Goal: Task Accomplishment & Management: Manage account settings

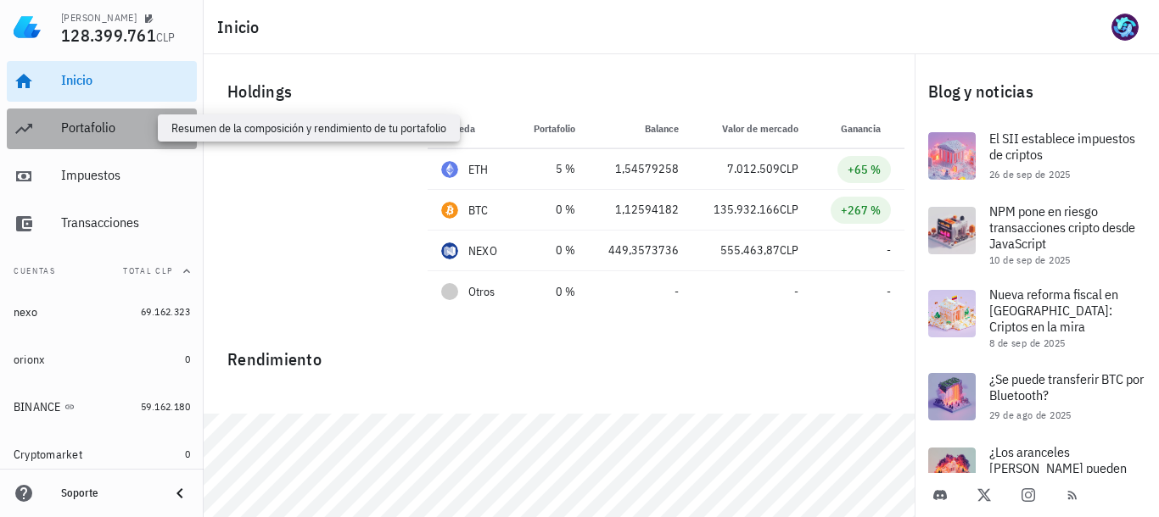
click at [96, 127] on div "Portafolio" at bounding box center [125, 128] width 129 height 16
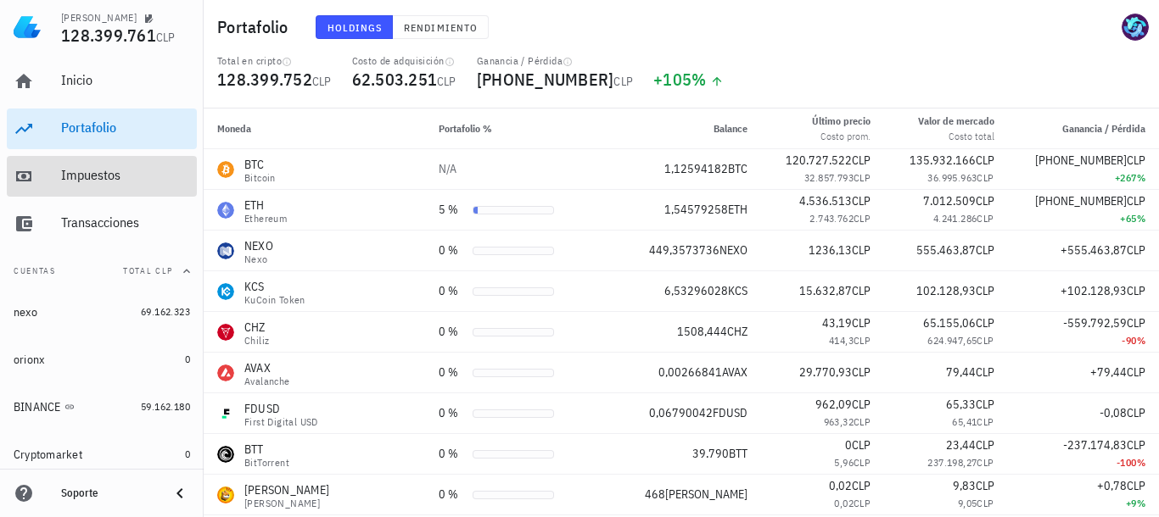
click at [87, 168] on div "Impuestos" at bounding box center [125, 175] width 129 height 16
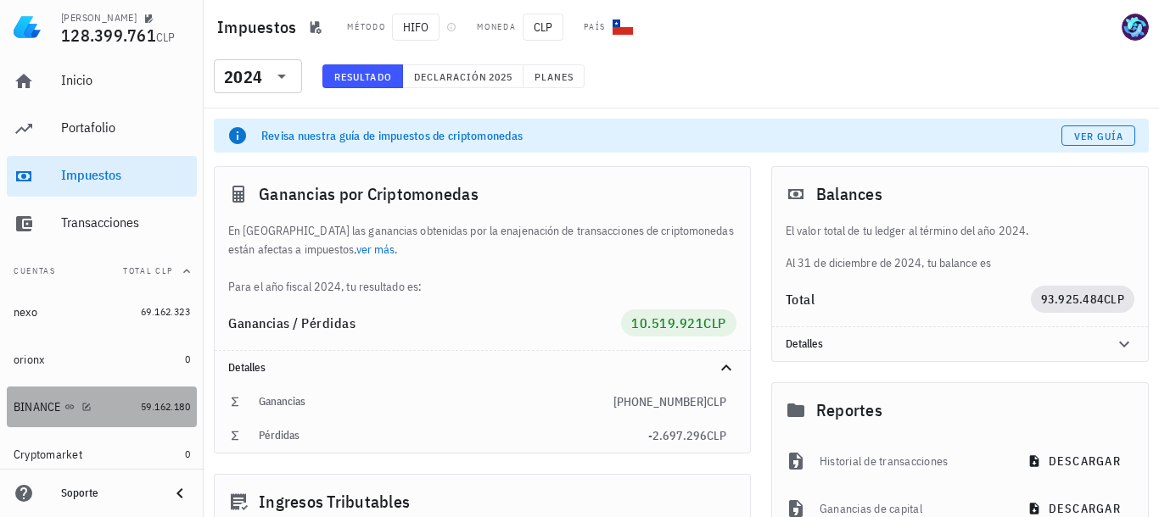
click at [52, 399] on div "BINANCE" at bounding box center [74, 407] width 120 height 16
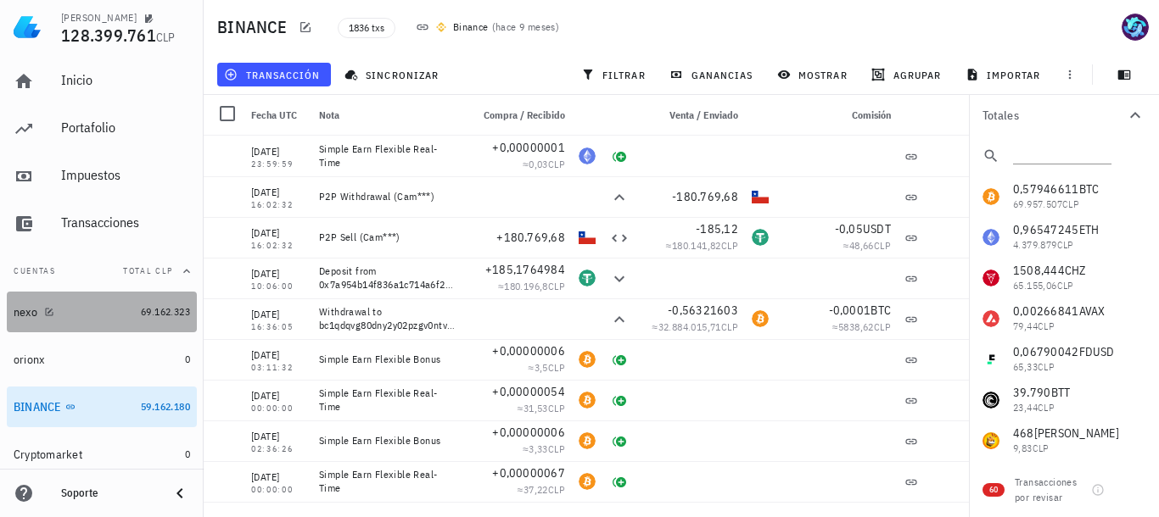
click at [150, 316] on span "69.162.323" at bounding box center [165, 311] width 49 height 13
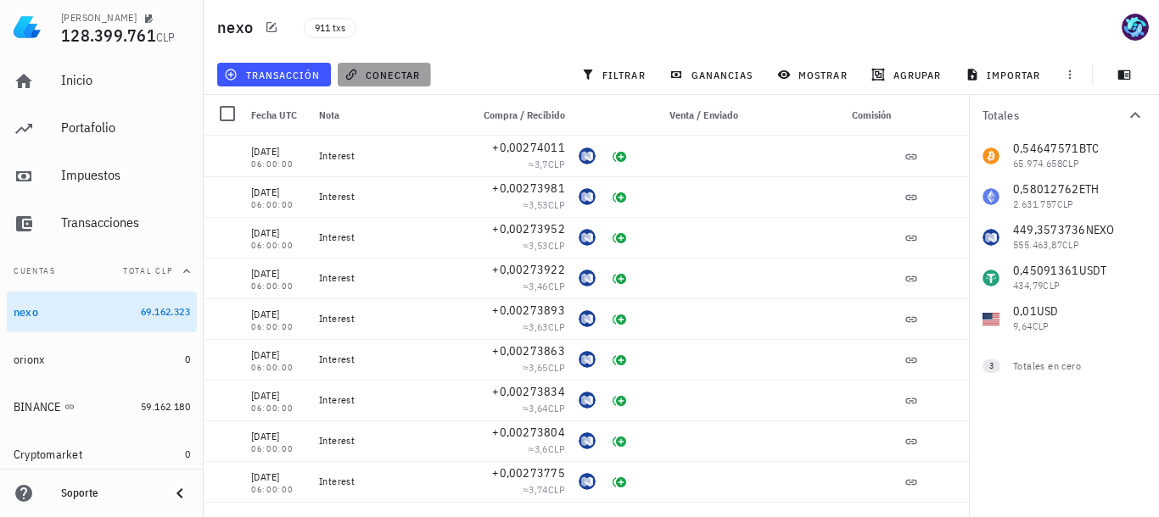
click at [391, 74] on span "conectar" at bounding box center [384, 75] width 72 height 14
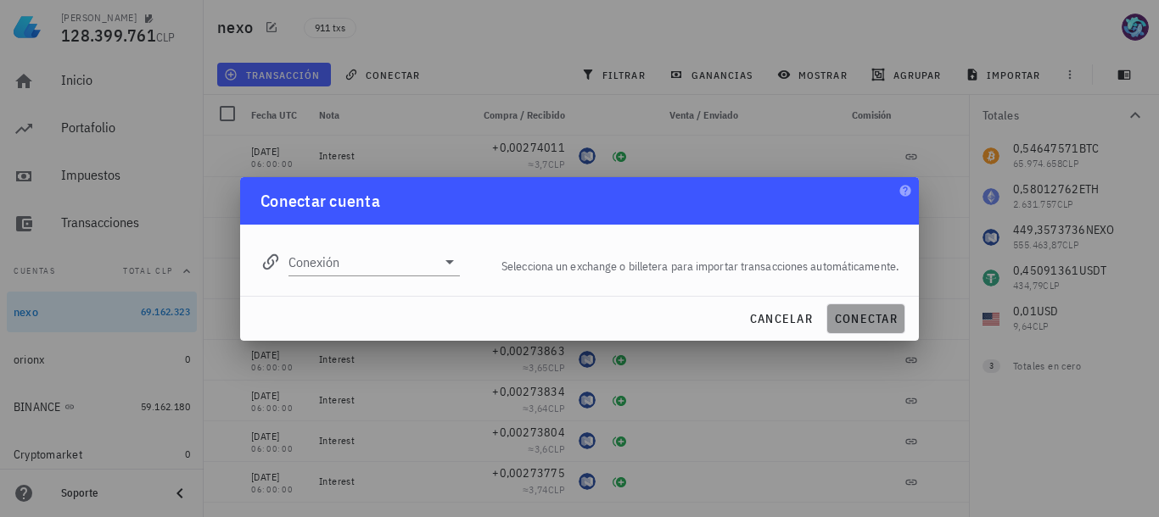
click at [856, 311] on span "conectar" at bounding box center [866, 318] width 64 height 15
click at [450, 260] on icon at bounding box center [449, 262] width 20 height 20
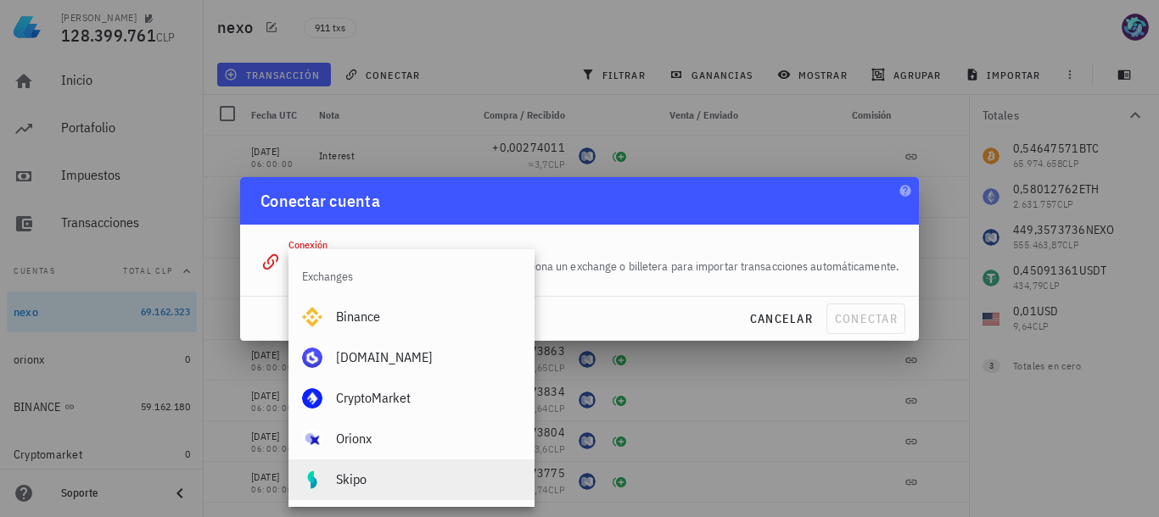
click at [367, 480] on div "Skipo" at bounding box center [428, 480] width 185 height 16
type input "Skipo"
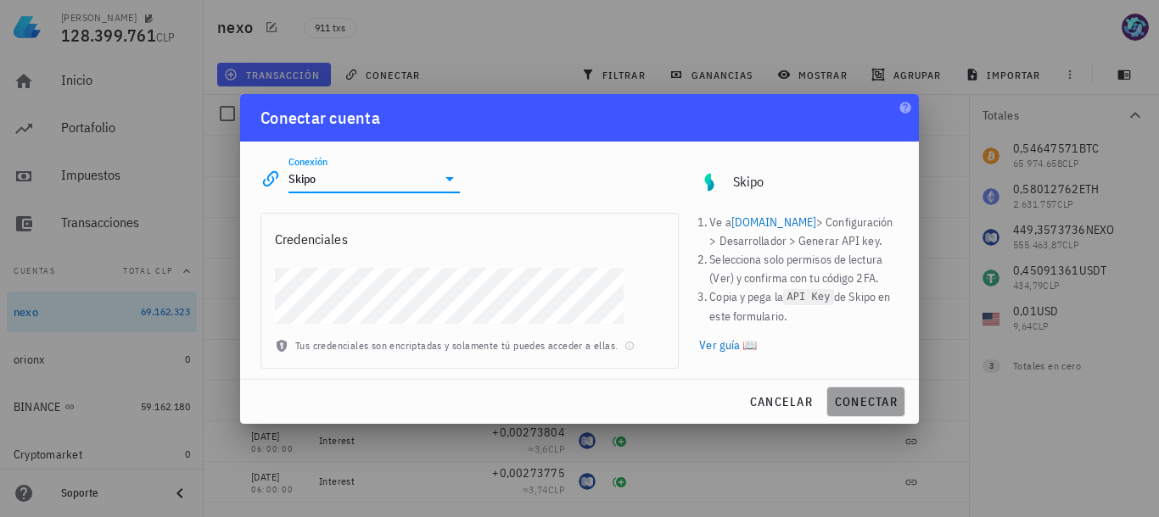
click at [881, 389] on button "conectar" at bounding box center [865, 402] width 79 height 31
click at [880, 397] on span "conectar" at bounding box center [866, 401] width 64 height 15
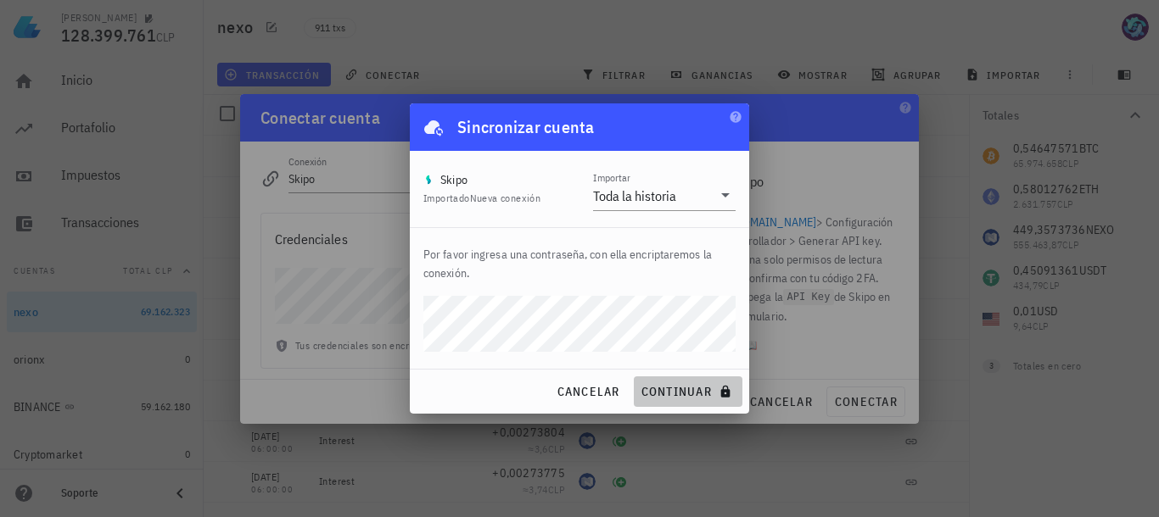
click at [657, 387] on span "continuar" at bounding box center [687, 391] width 95 height 15
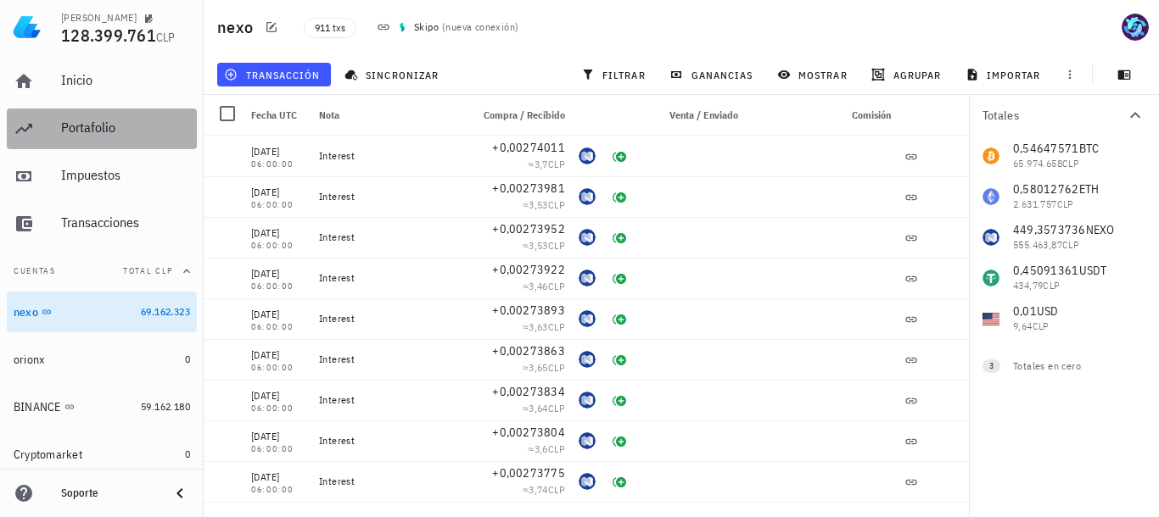
click at [89, 123] on div "Portafolio" at bounding box center [125, 128] width 129 height 16
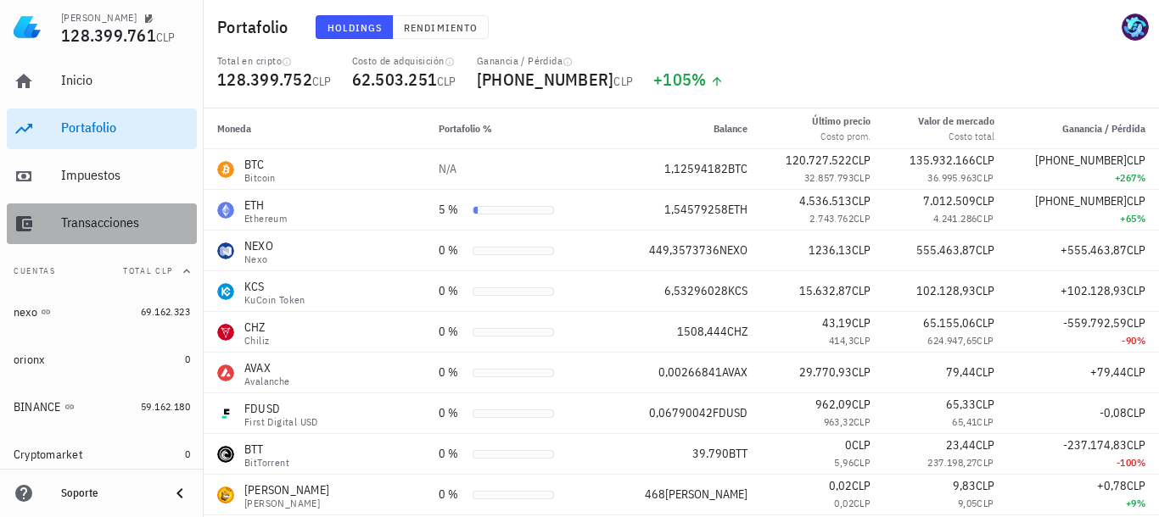
click at [97, 214] on div "Transacciones" at bounding box center [125, 223] width 129 height 38
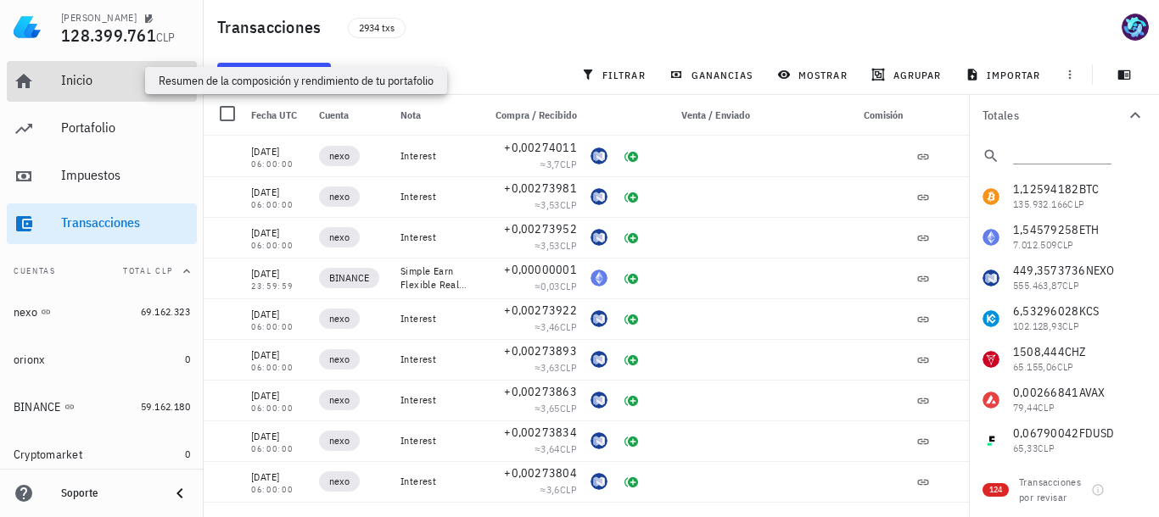
click at [88, 82] on div "Inicio" at bounding box center [125, 80] width 129 height 16
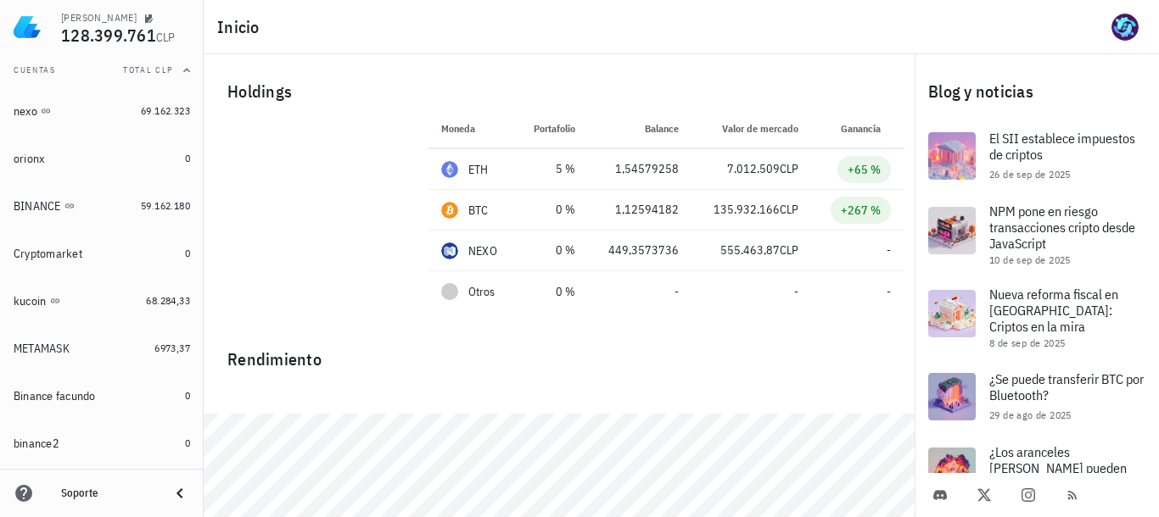
scroll to position [233, 0]
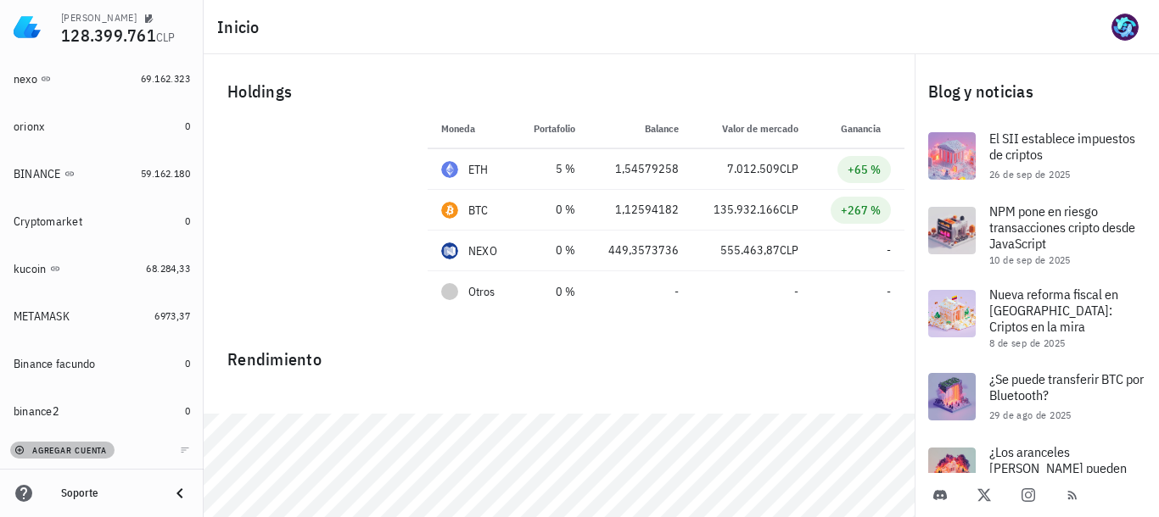
click at [57, 450] on span "agregar cuenta" at bounding box center [62, 450] width 89 height 11
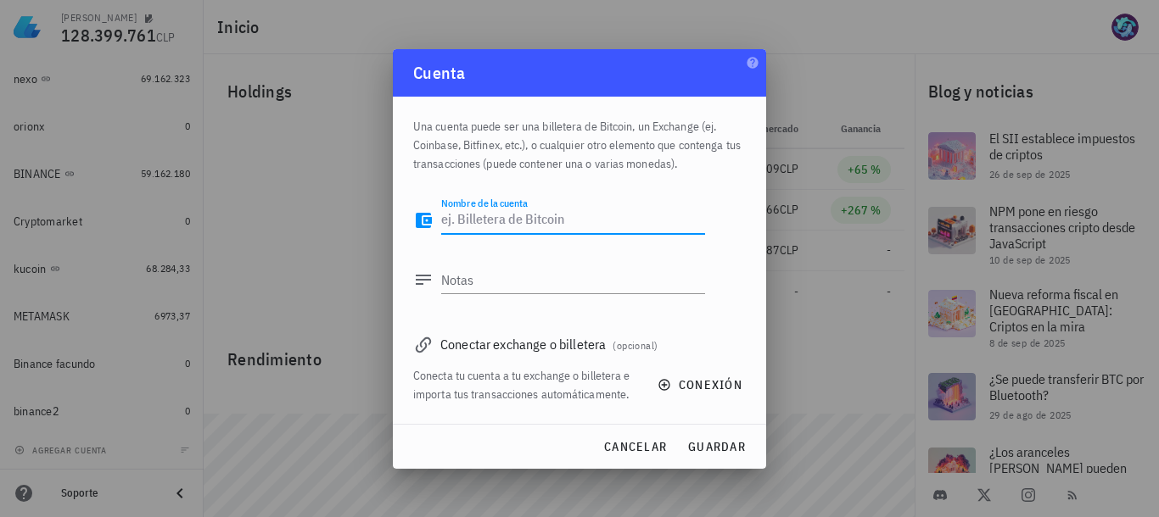
click at [499, 221] on textarea "Nombre de la cuenta" at bounding box center [573, 220] width 264 height 27
type textarea "SKIPO1"
click at [715, 446] on span "guardar" at bounding box center [716, 446] width 59 height 15
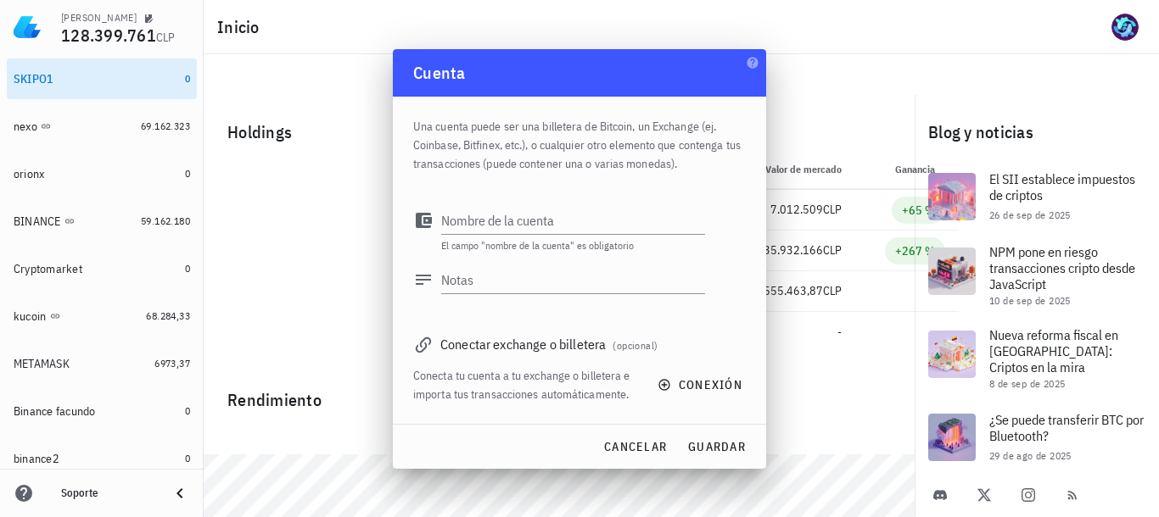
scroll to position [281, 0]
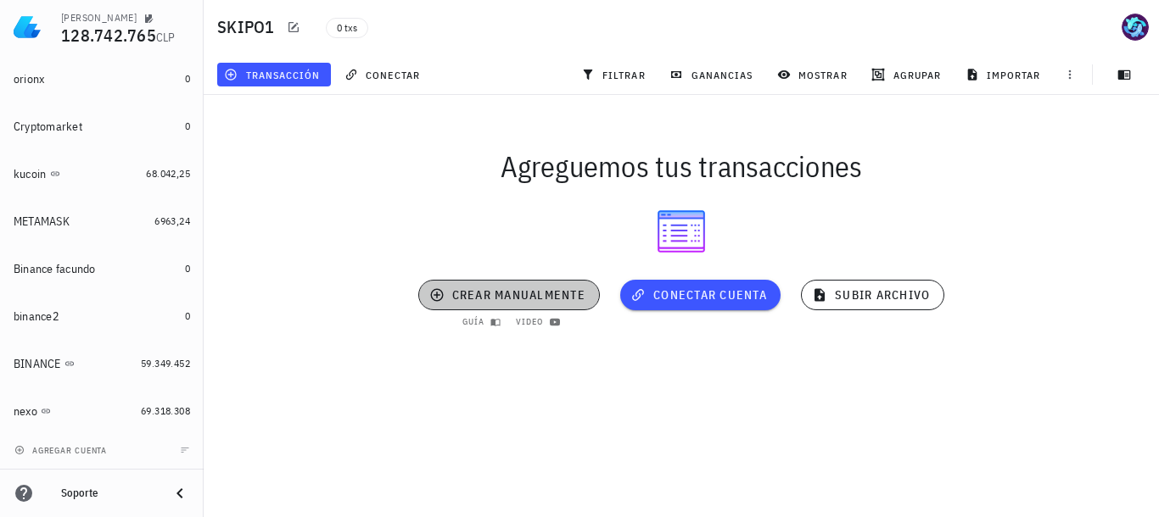
click at [494, 288] on span "crear manualmente" at bounding box center [509, 295] width 153 height 15
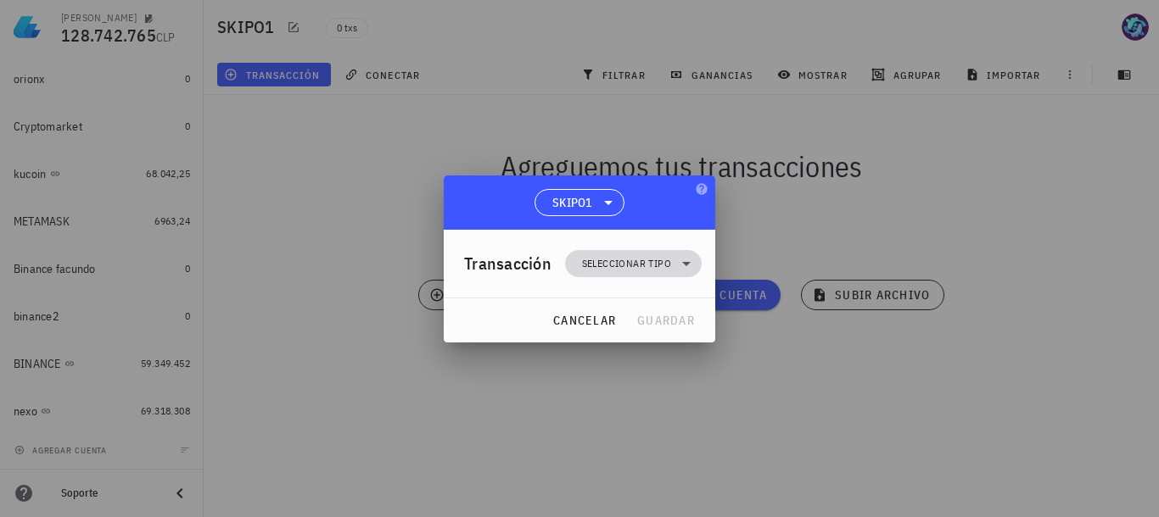
click at [687, 256] on icon at bounding box center [686, 264] width 20 height 20
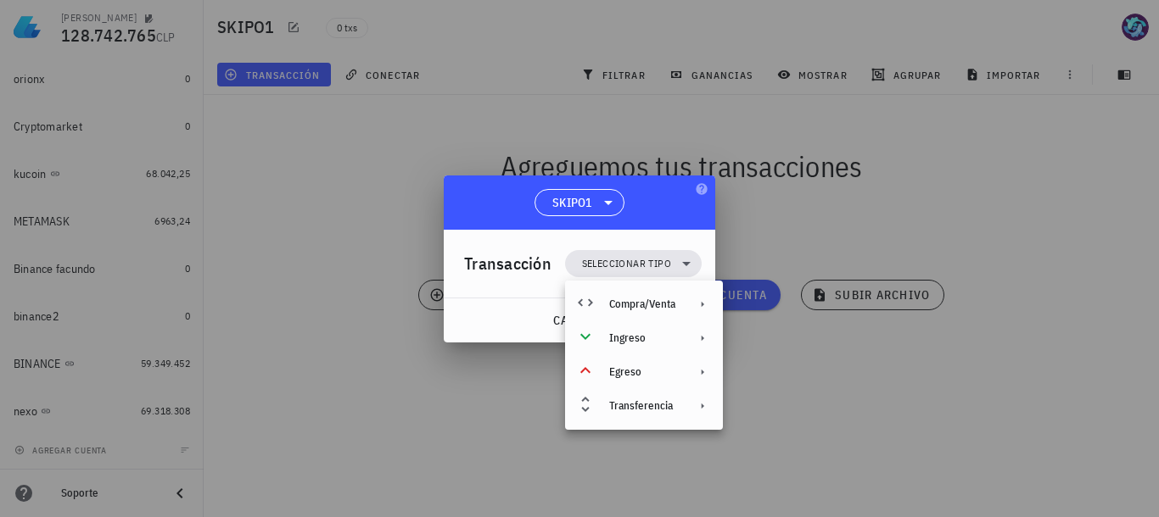
click at [981, 202] on div at bounding box center [579, 258] width 1159 height 517
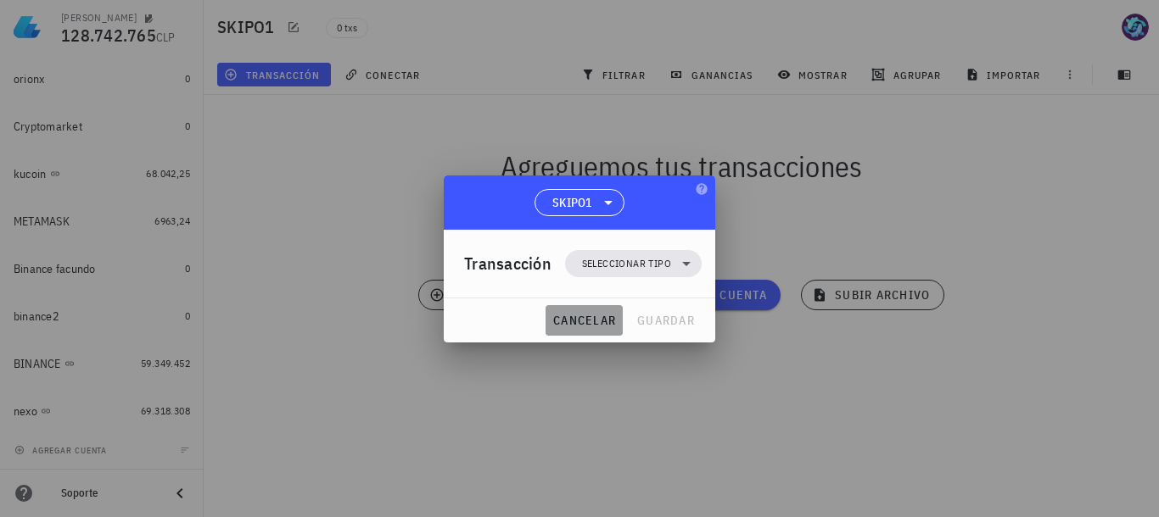
click at [586, 313] on span "cancelar" at bounding box center [584, 320] width 64 height 15
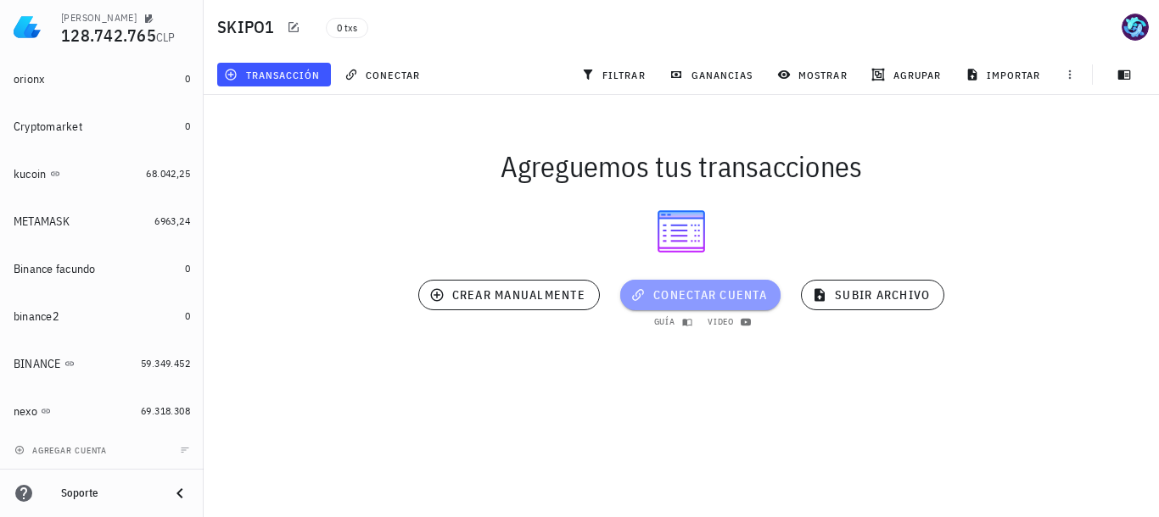
click at [705, 301] on span "conectar cuenta" at bounding box center [700, 295] width 133 height 15
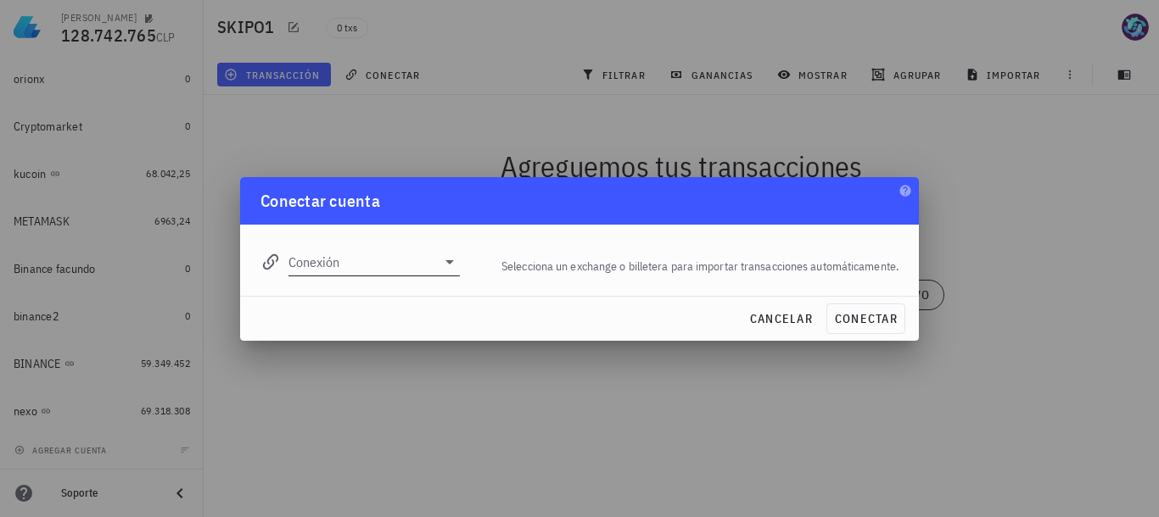
click at [453, 268] on icon at bounding box center [449, 262] width 20 height 20
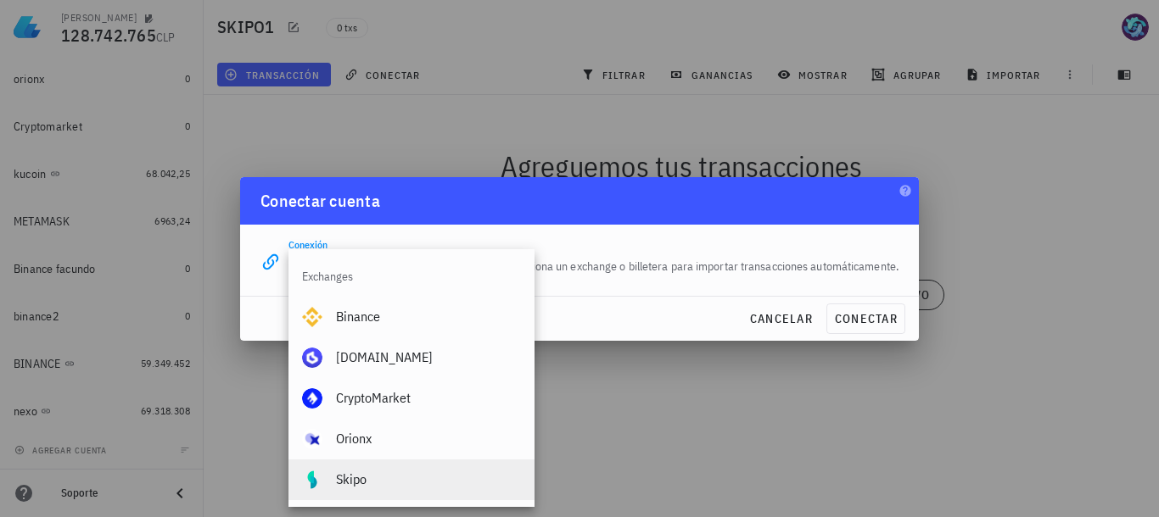
click at [350, 477] on div "Skipo" at bounding box center [428, 480] width 185 height 16
type input "Skipo"
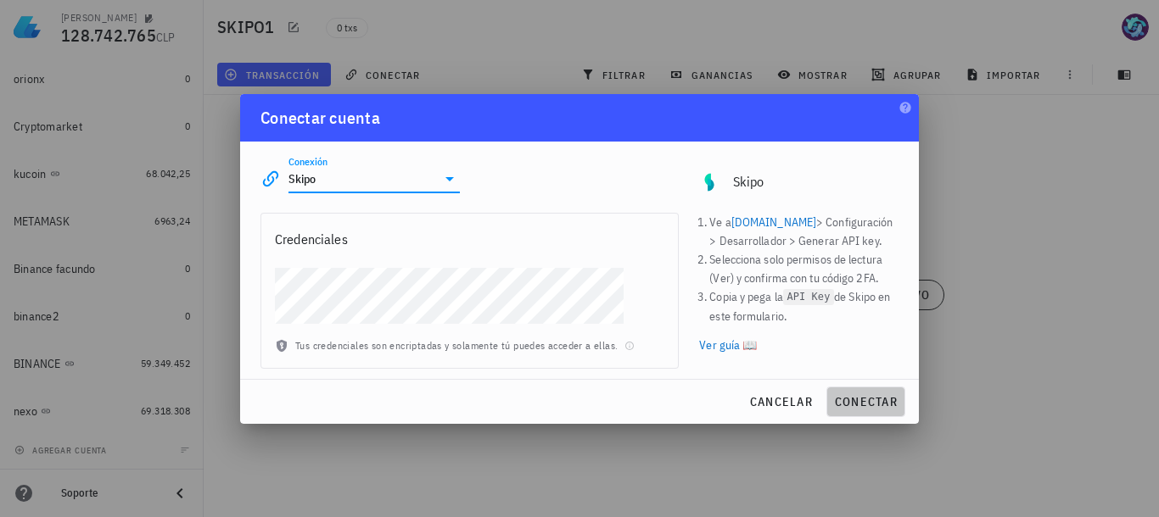
click at [875, 401] on span "conectar" at bounding box center [866, 401] width 64 height 15
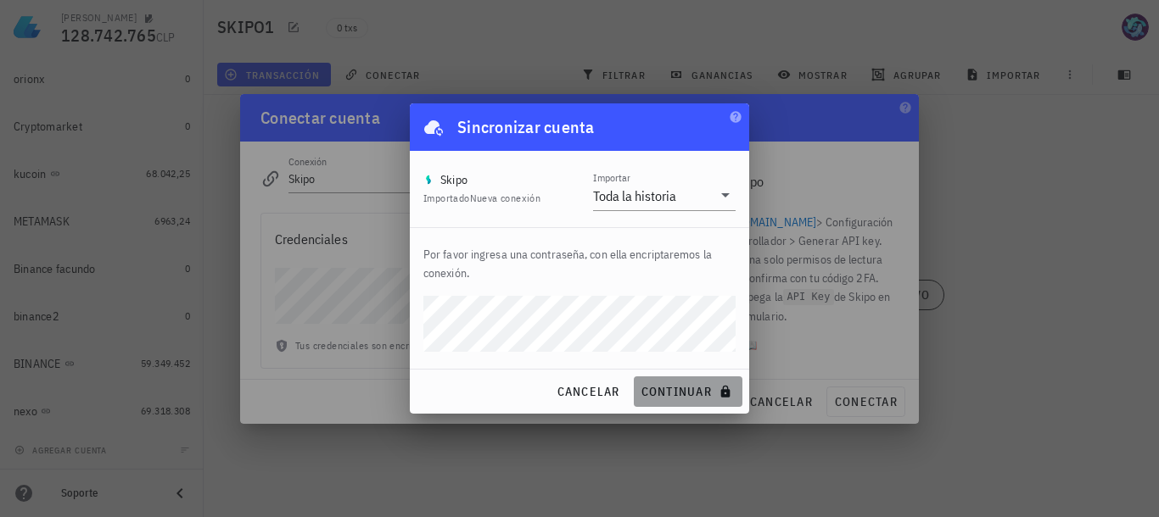
click at [684, 389] on span "continuar" at bounding box center [687, 391] width 95 height 15
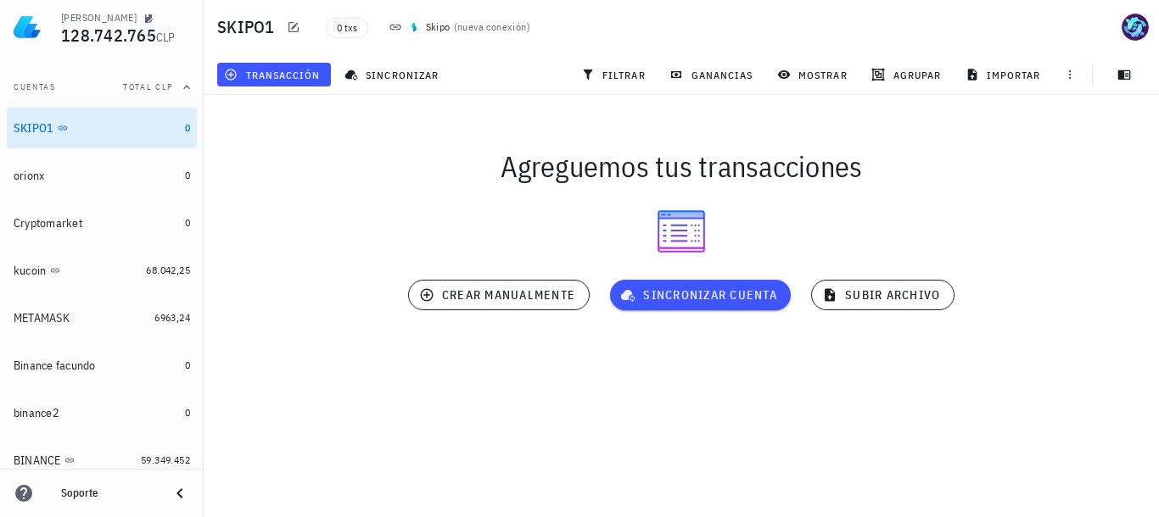
scroll to position [140, 0]
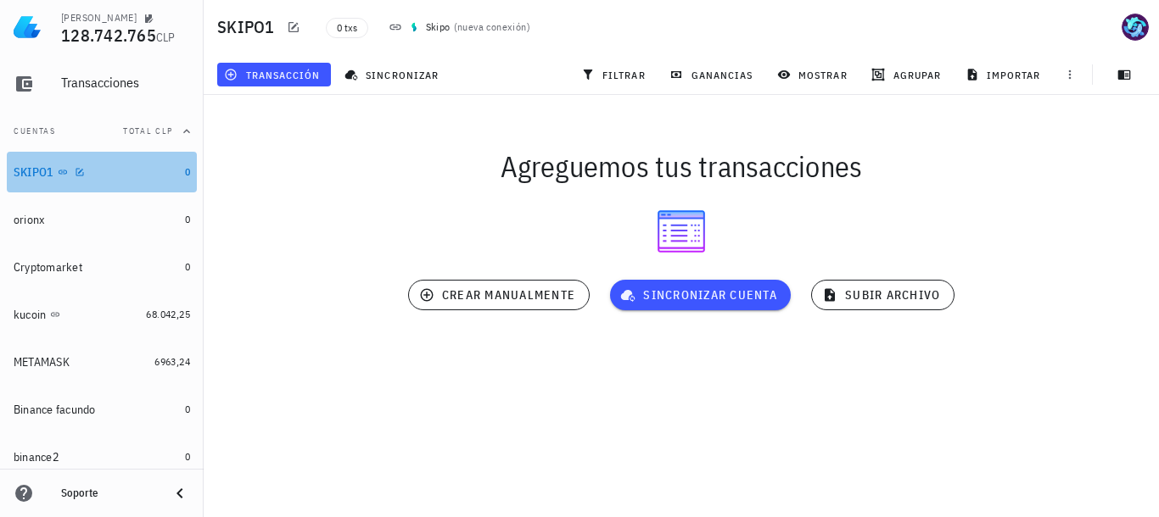
click at [54, 170] on div "SKIPO1" at bounding box center [96, 173] width 165 height 16
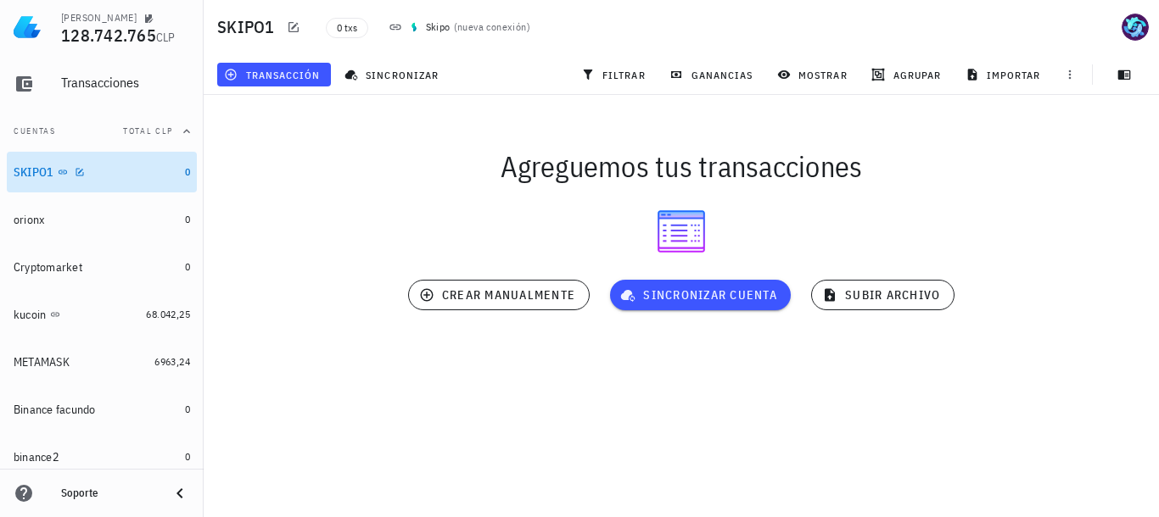
click at [54, 170] on div "SKIPO1" at bounding box center [96, 173] width 165 height 16
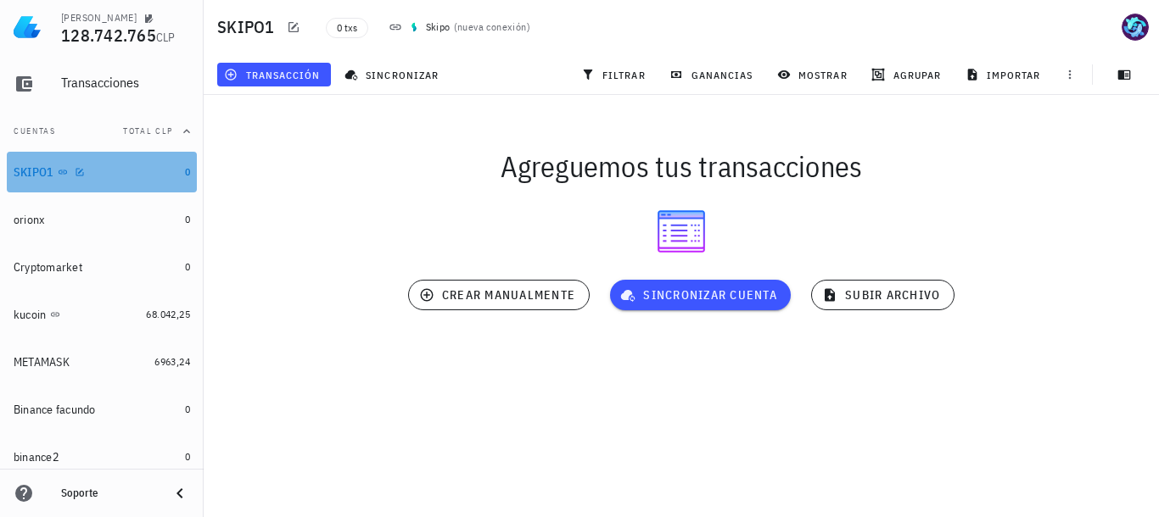
click at [54, 170] on div "SKIPO1" at bounding box center [96, 173] width 165 height 16
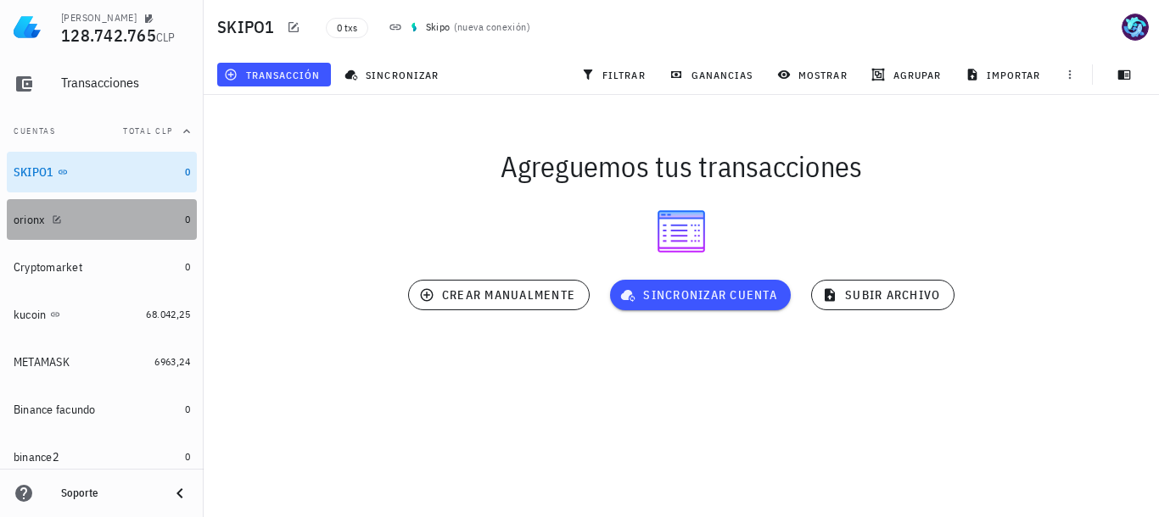
click at [24, 215] on div "orionx" at bounding box center [29, 220] width 31 height 14
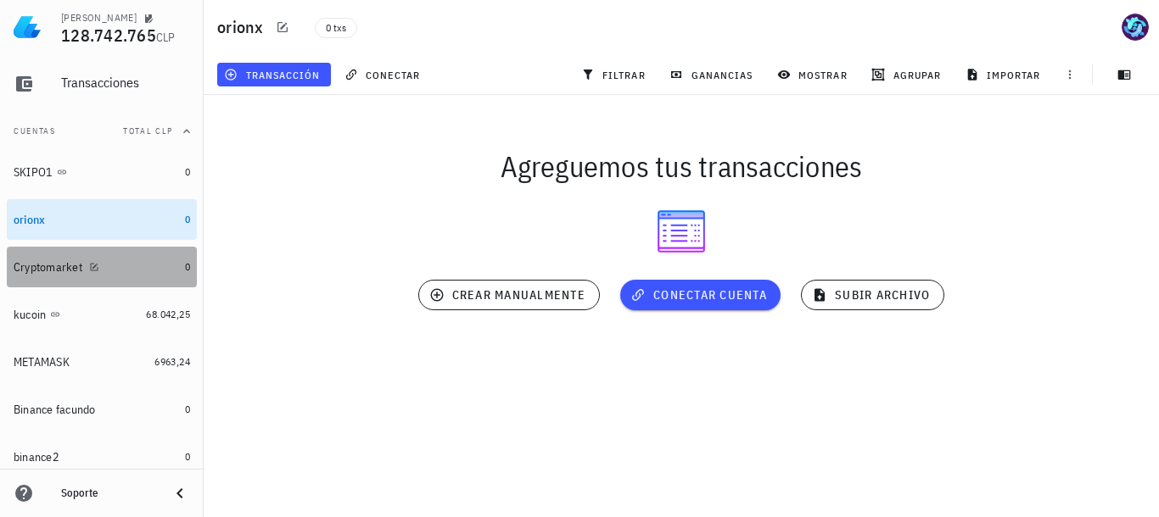
click at [45, 267] on div "Cryptomarket" at bounding box center [48, 267] width 69 height 14
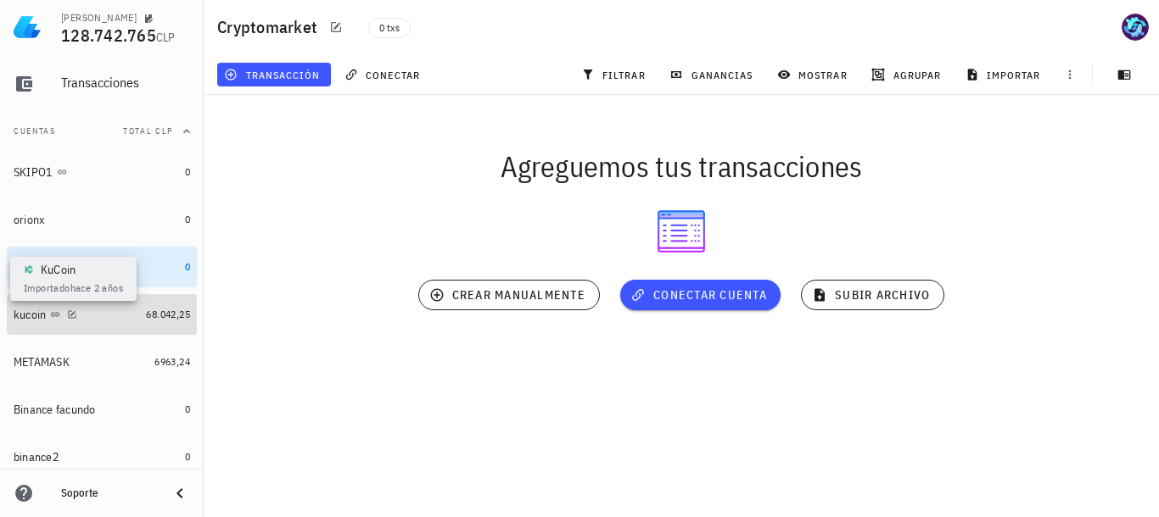
click at [50, 315] on icon at bounding box center [55, 315] width 10 height 10
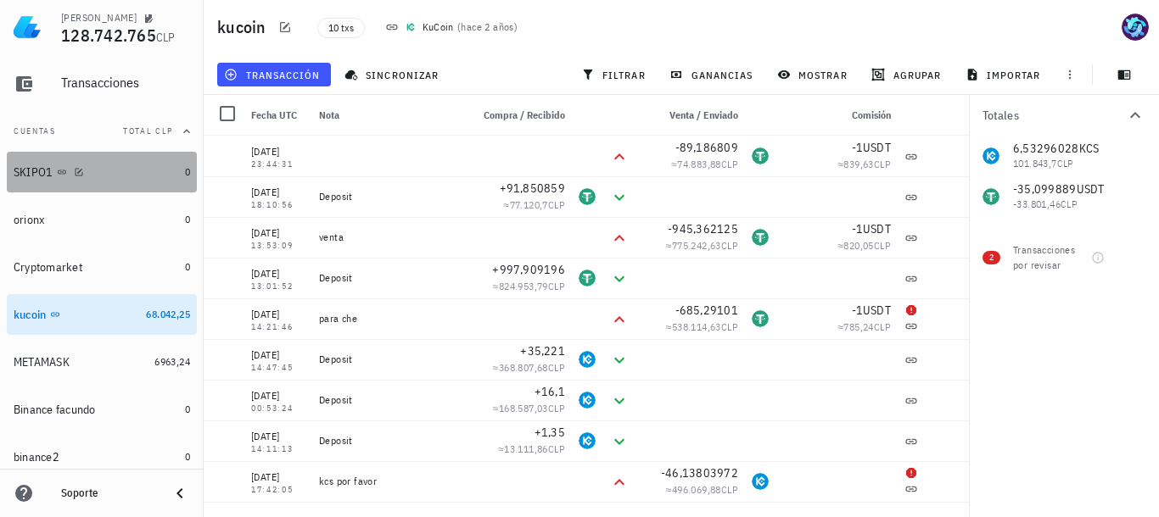
click at [40, 169] on div "SKIPO1" at bounding box center [34, 172] width 40 height 14
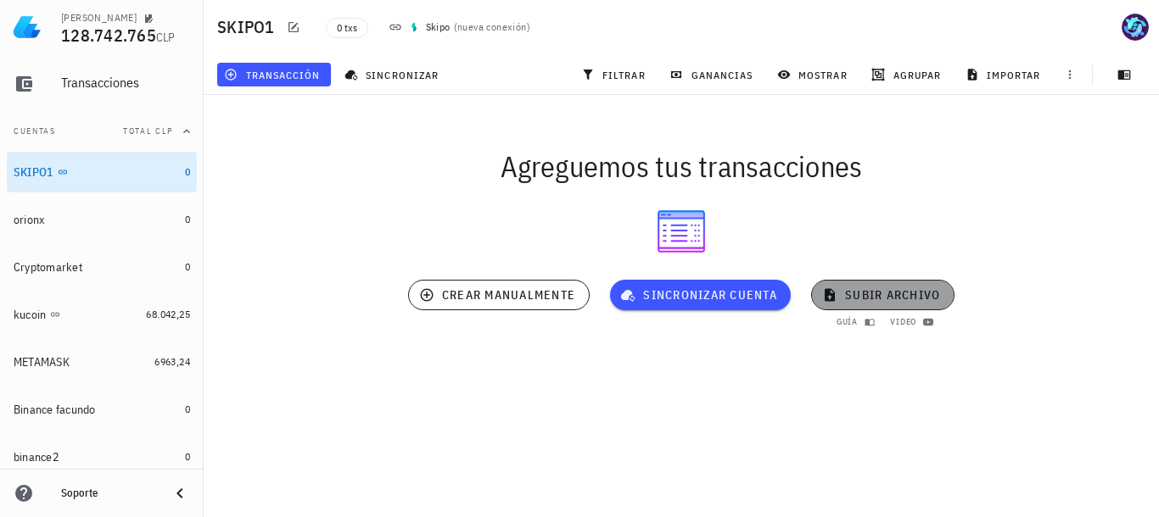
click at [877, 288] on span "subir archivo" at bounding box center [882, 295] width 115 height 15
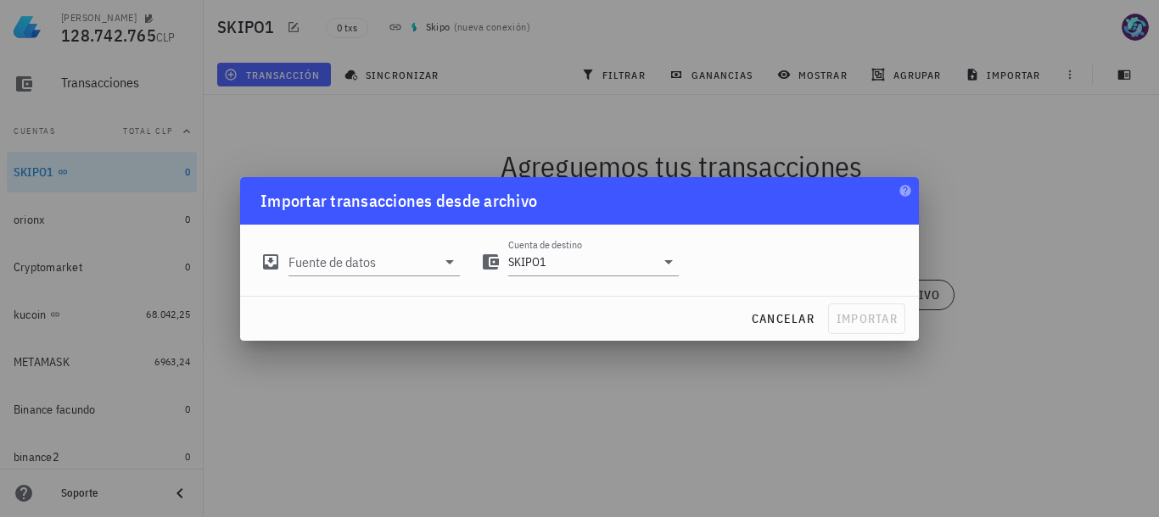
click at [897, 193] on div "Importar transacciones desde archivo" at bounding box center [579, 200] width 679 height 47
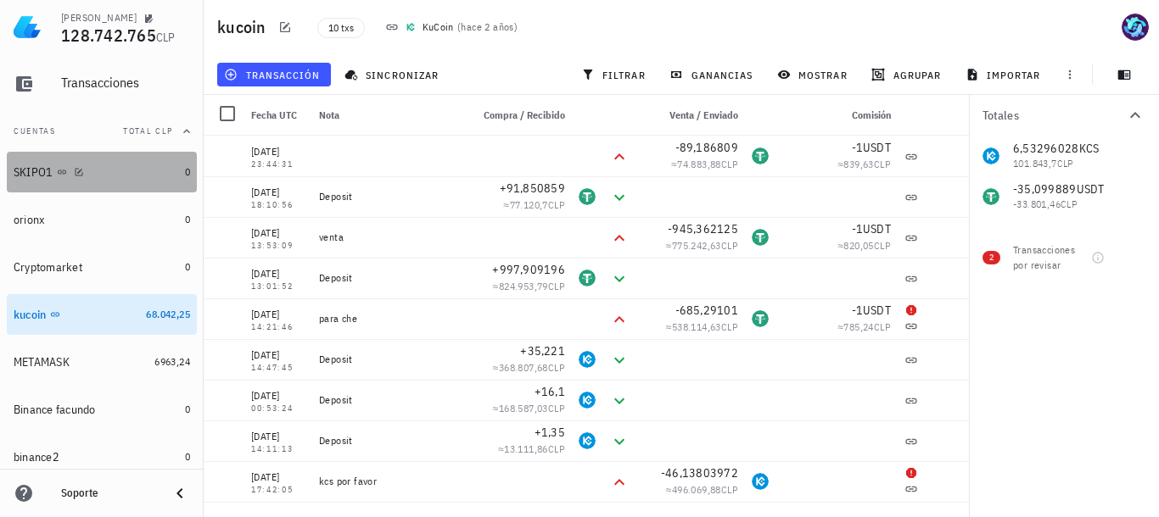
click at [36, 171] on div "SKIPO1" at bounding box center [34, 172] width 40 height 14
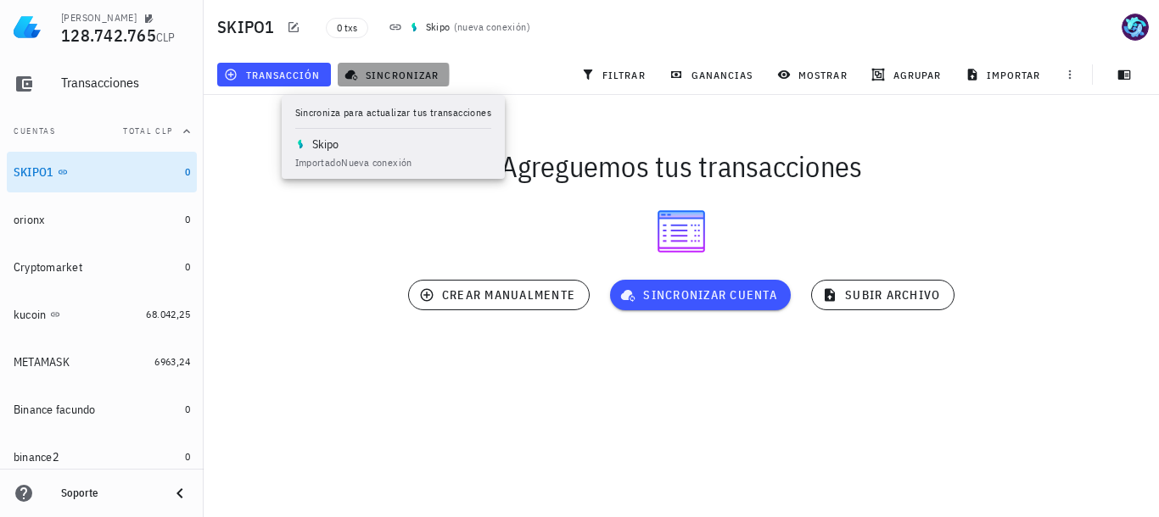
click at [401, 81] on span "sincronizar" at bounding box center [393, 75] width 91 height 14
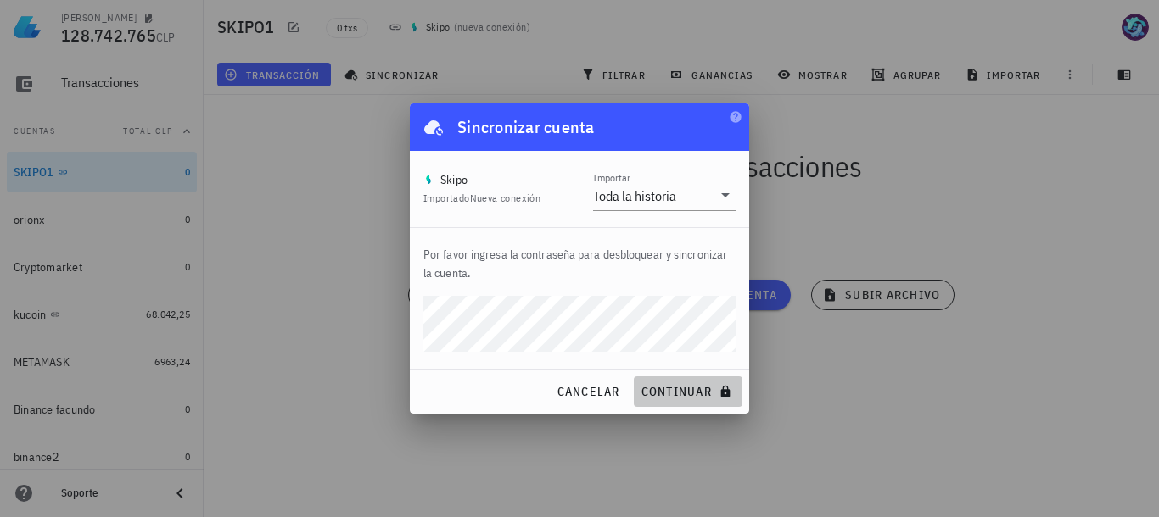
click at [678, 394] on span "continuar" at bounding box center [687, 391] width 95 height 15
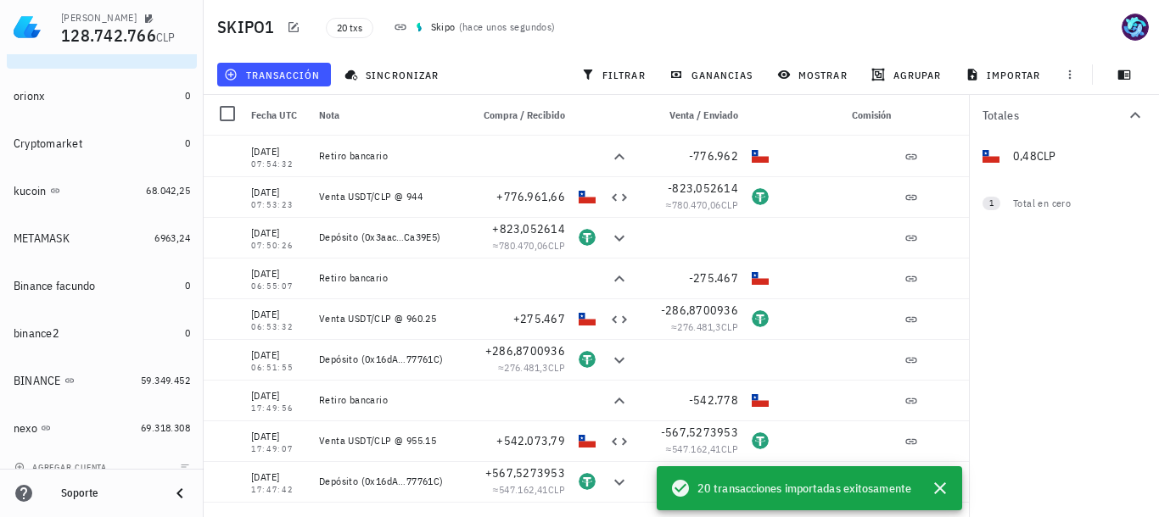
scroll to position [281, 0]
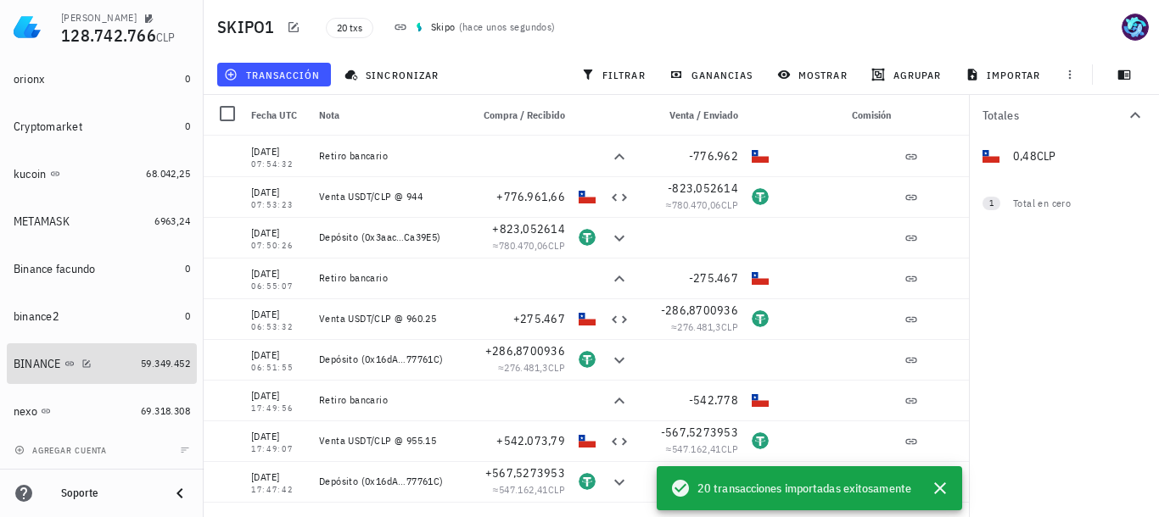
click at [41, 366] on div "BINANCE" at bounding box center [37, 364] width 47 height 14
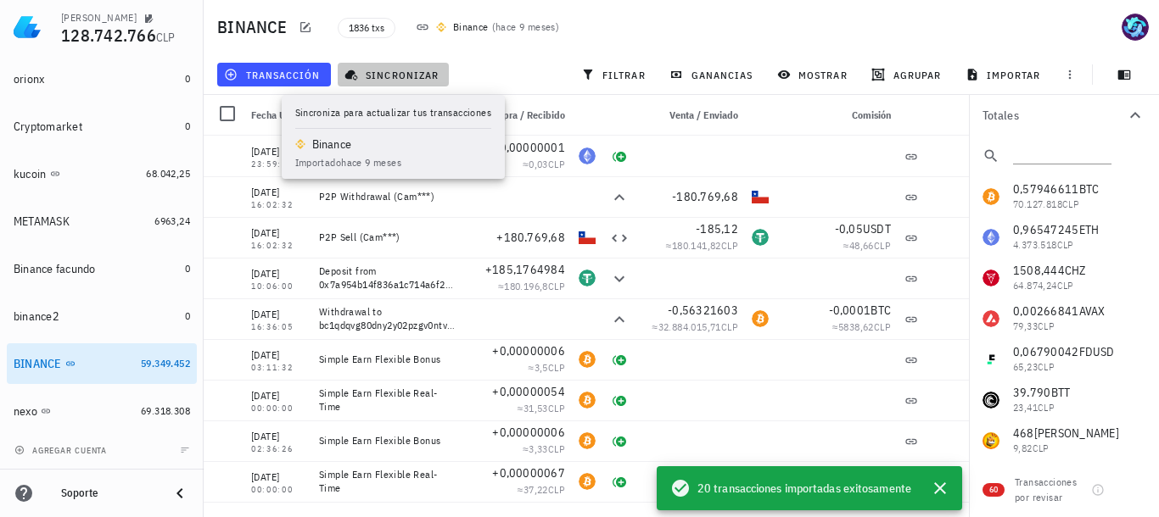
click at [416, 71] on span "sincronizar" at bounding box center [393, 75] width 91 height 14
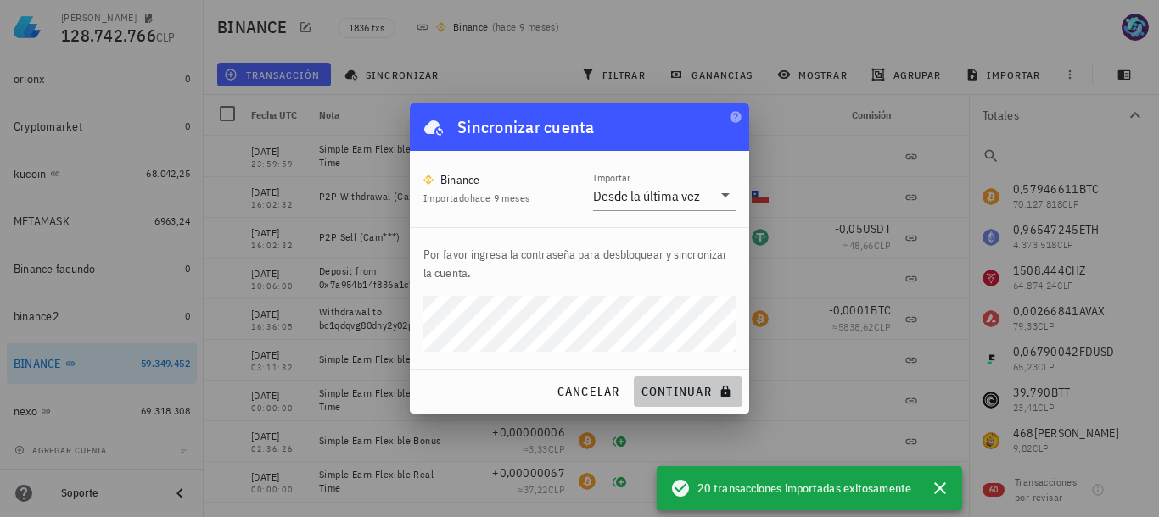
click at [671, 387] on span "continuar" at bounding box center [687, 391] width 95 height 15
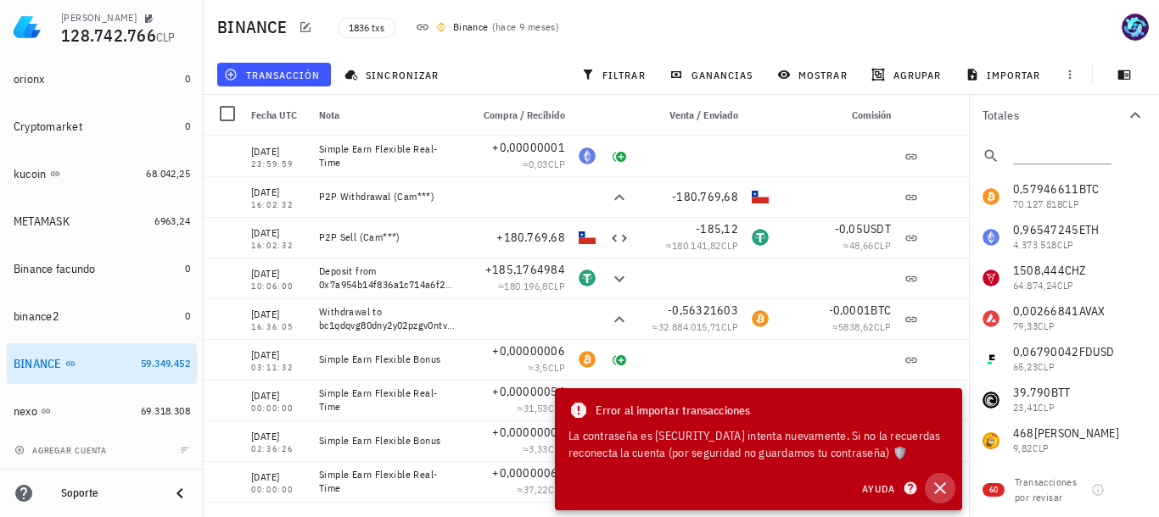
click at [939, 485] on icon "button" at bounding box center [940, 488] width 20 height 20
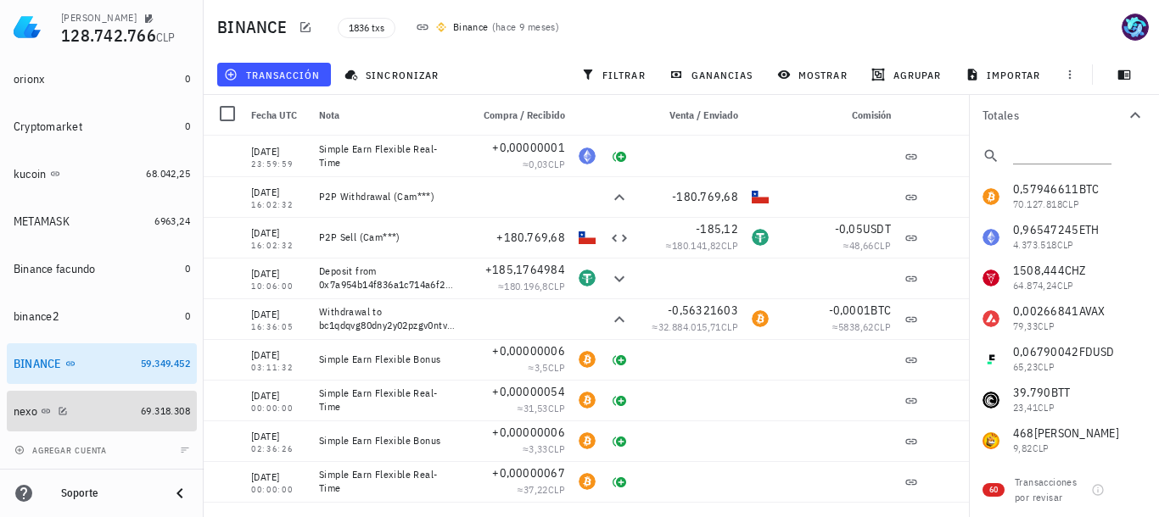
click at [141, 414] on span "69.318.308" at bounding box center [165, 411] width 49 height 13
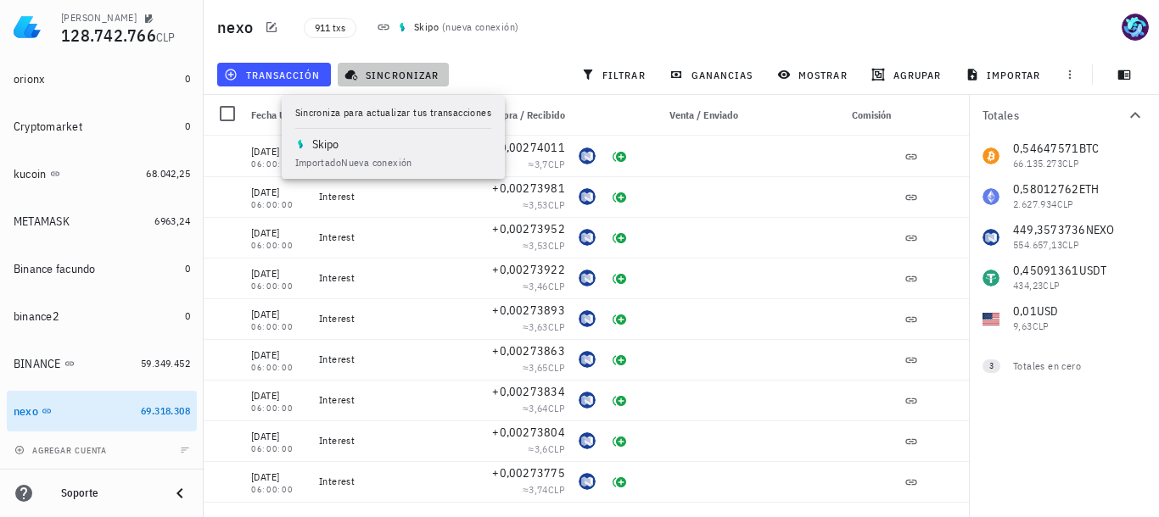
click at [404, 77] on span "sincronizar" at bounding box center [393, 75] width 91 height 14
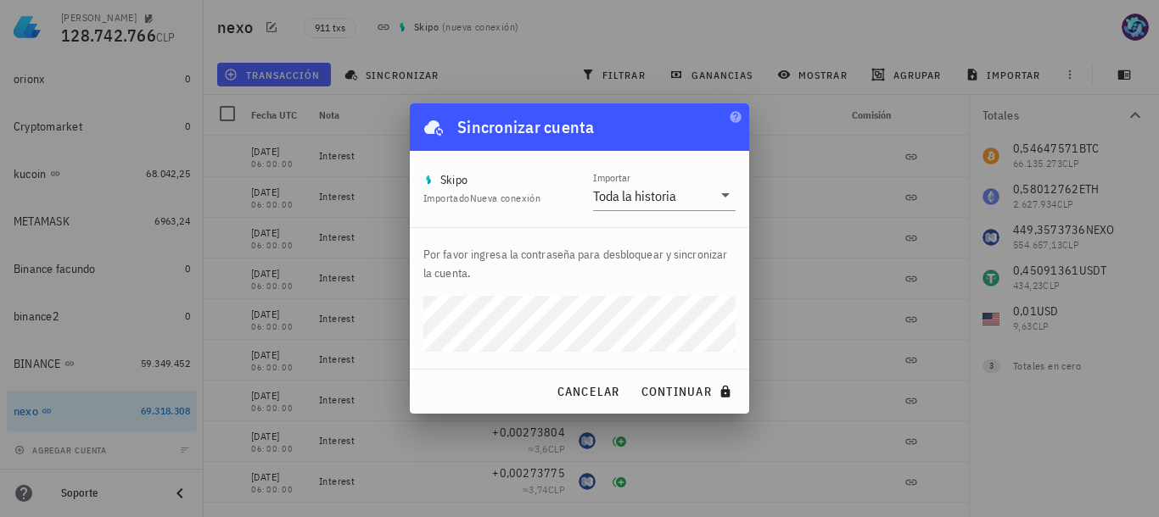
click at [634, 377] on button "continuar" at bounding box center [688, 392] width 109 height 31
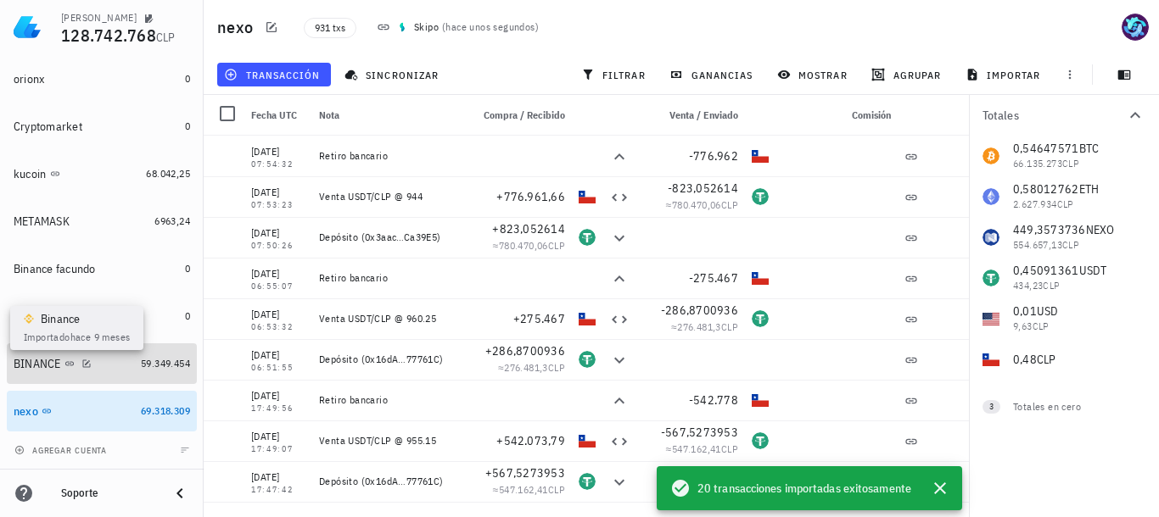
click at [70, 360] on icon at bounding box center [69, 364] width 10 height 10
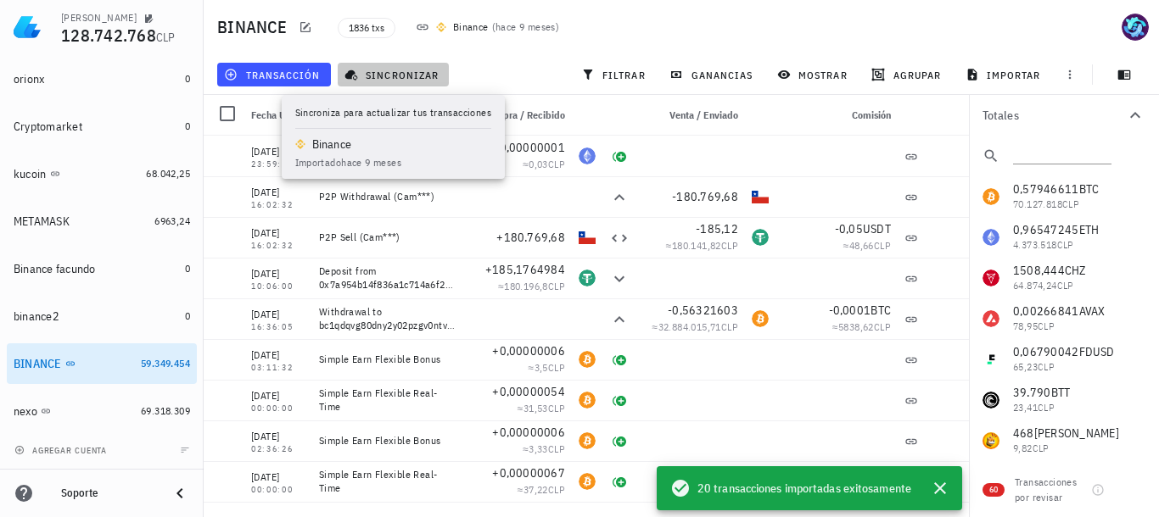
click at [400, 72] on span "sincronizar" at bounding box center [393, 75] width 91 height 14
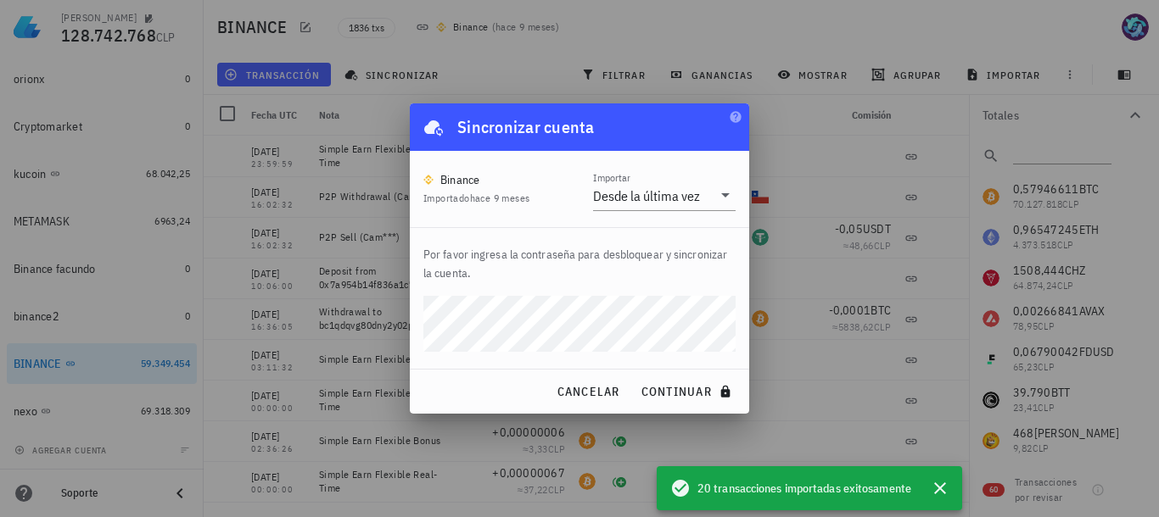
click at [634, 377] on button "continuar" at bounding box center [688, 392] width 109 height 31
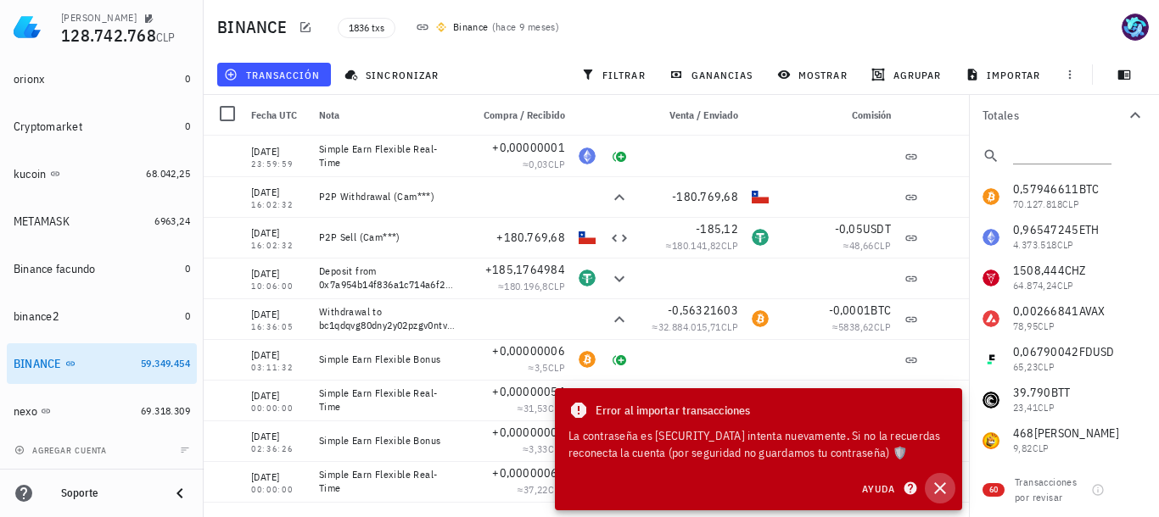
click at [936, 484] on icon "button" at bounding box center [940, 489] width 12 height 12
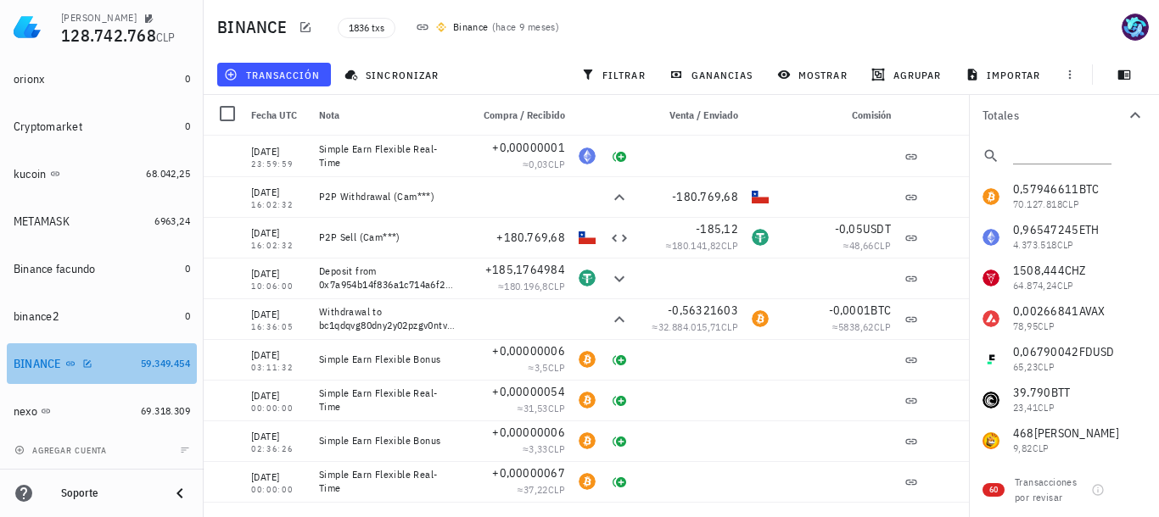
click at [59, 356] on div "BINANCE" at bounding box center [74, 364] width 120 height 16
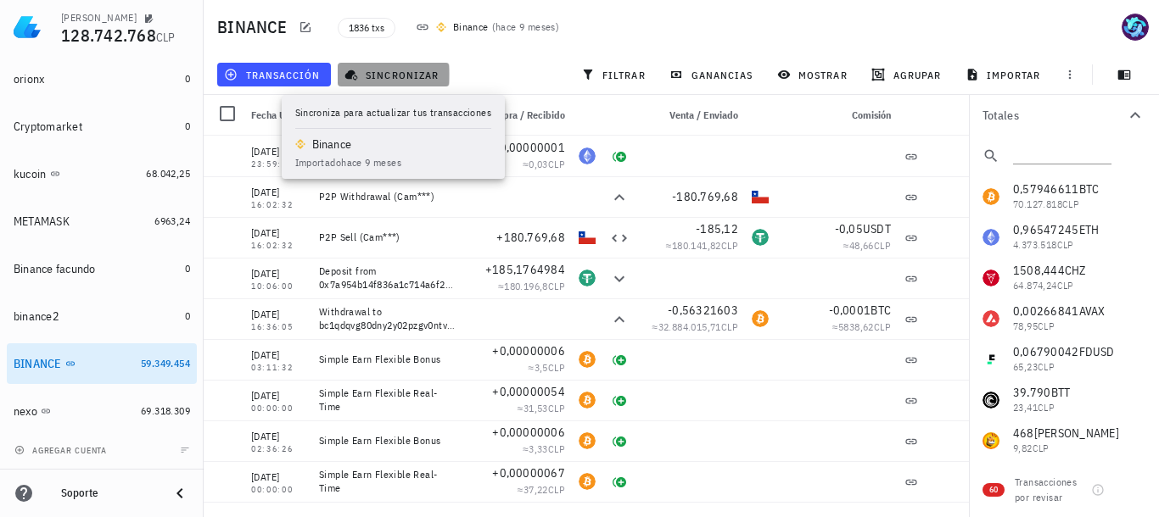
click at [406, 69] on span "sincronizar" at bounding box center [393, 75] width 91 height 14
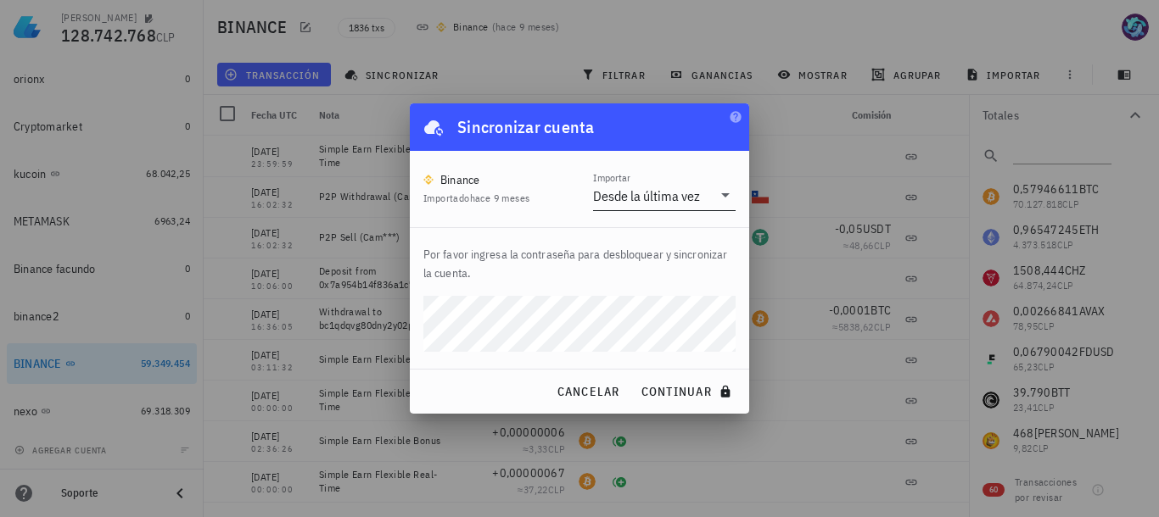
click at [725, 196] on icon at bounding box center [725, 195] width 8 height 4
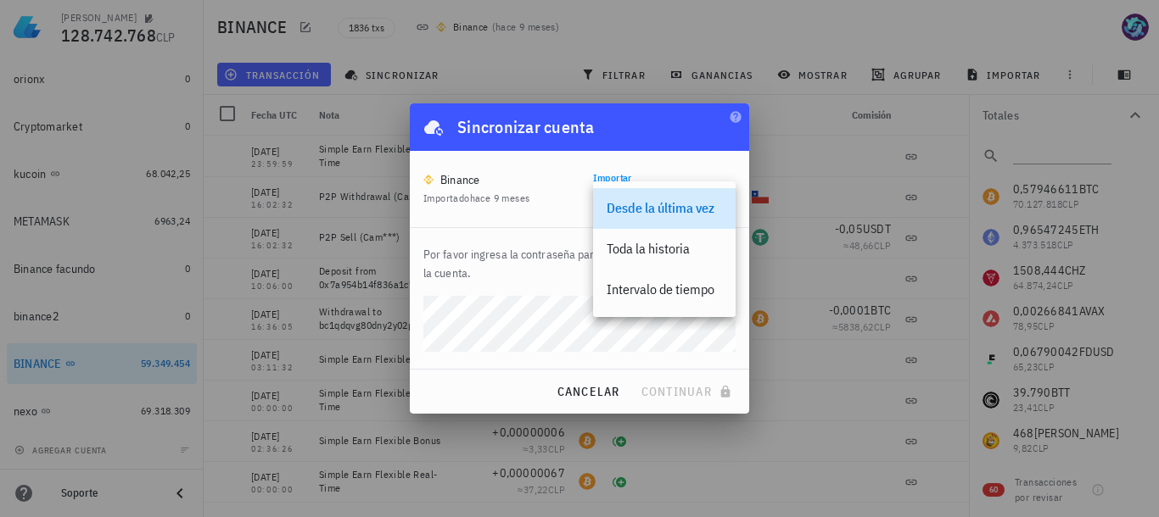
click at [692, 124] on div "Sincronizar cuenta" at bounding box center [579, 126] width 339 height 47
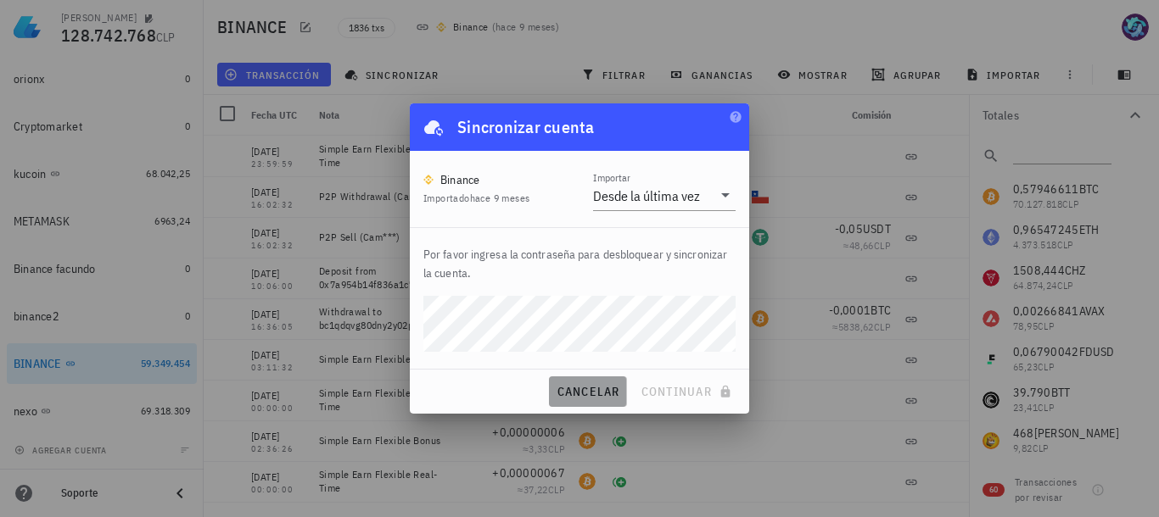
click at [576, 394] on span "cancelar" at bounding box center [588, 391] width 64 height 15
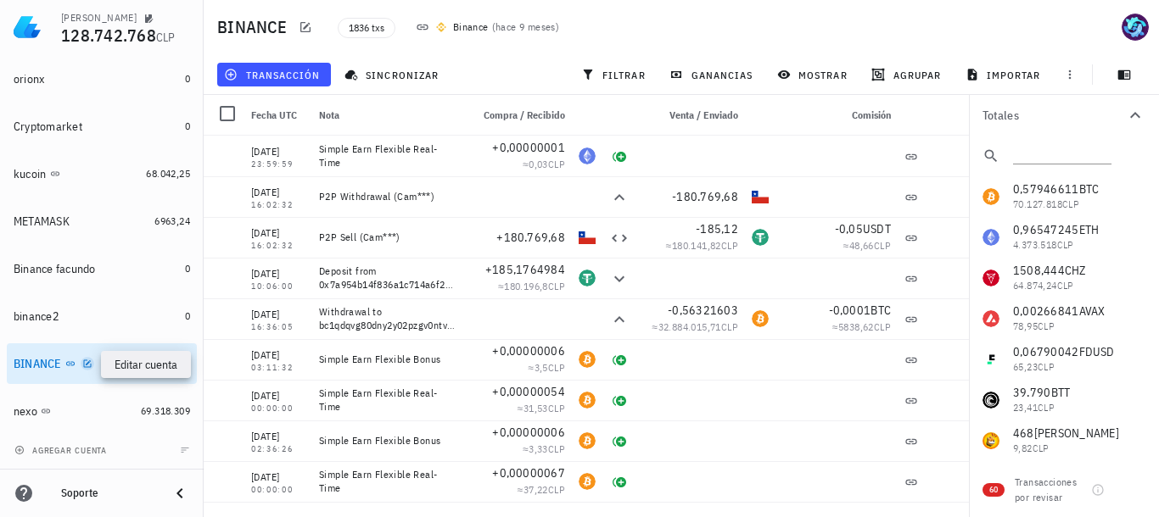
click at [88, 361] on icon "button" at bounding box center [87, 364] width 10 height 10
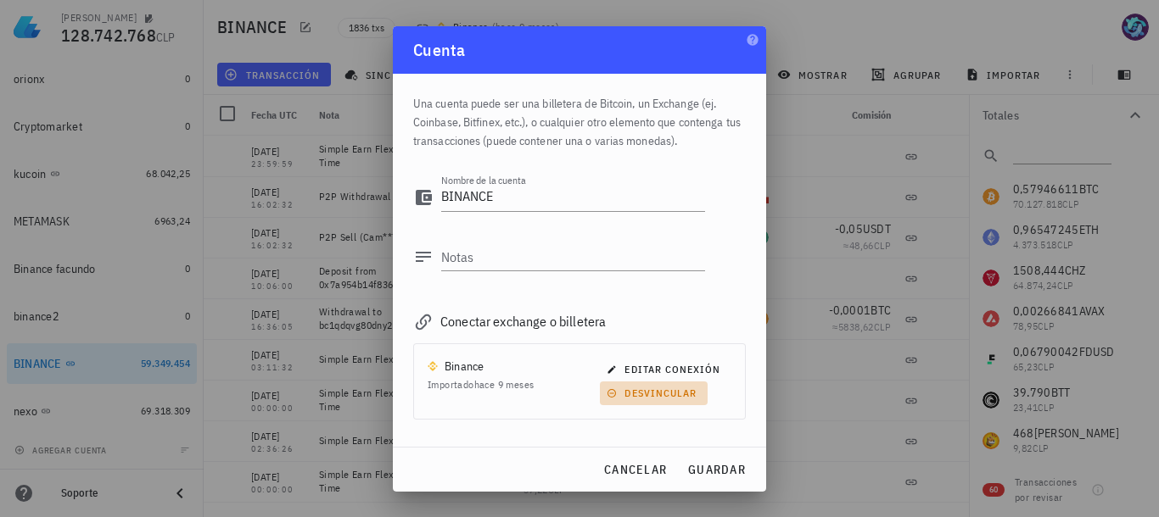
click at [657, 390] on span "desvincular" at bounding box center [653, 393] width 87 height 13
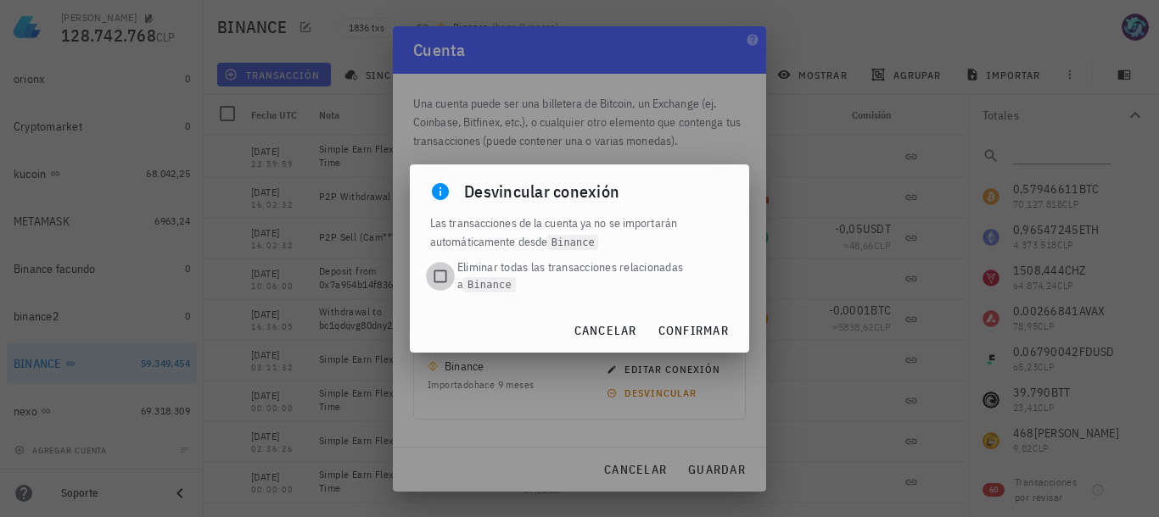
click at [440, 277] on div at bounding box center [440, 277] width 24 height 24
checkbox input "true"
click at [696, 325] on span "confirmar" at bounding box center [692, 330] width 71 height 15
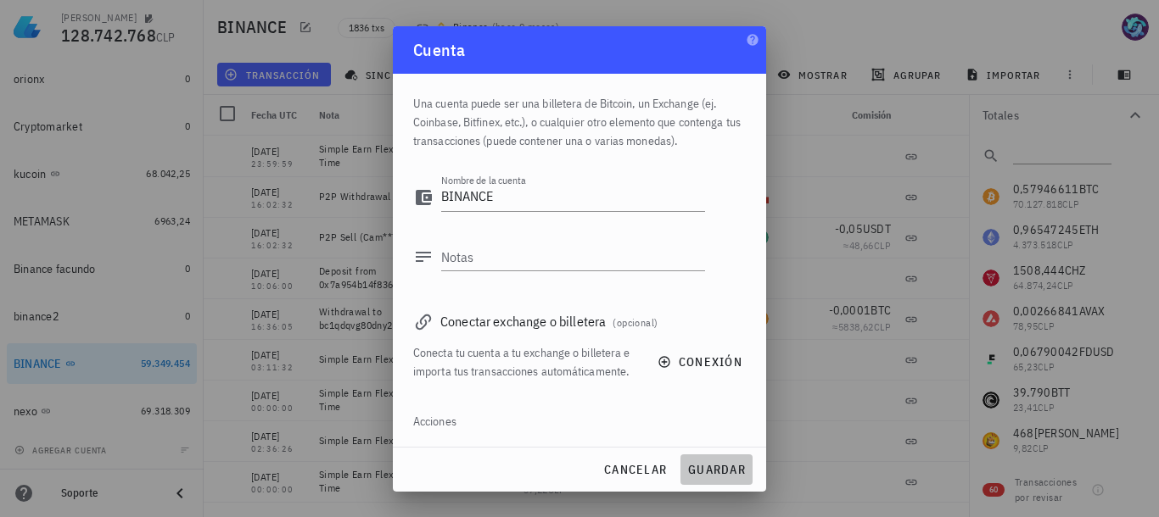
click at [716, 470] on span "guardar" at bounding box center [716, 469] width 59 height 15
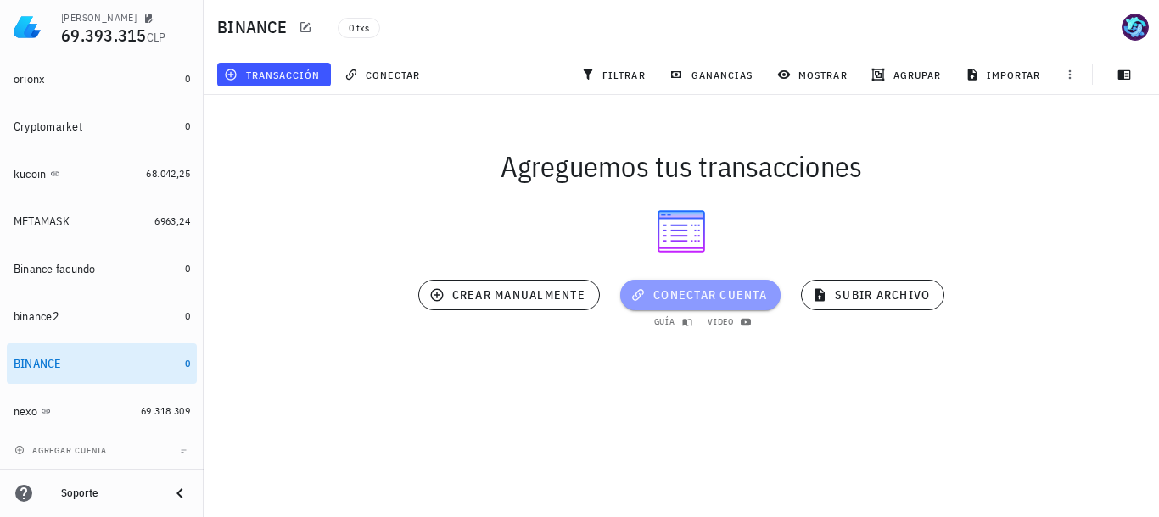
click at [687, 286] on button "conectar cuenta" at bounding box center [700, 295] width 160 height 31
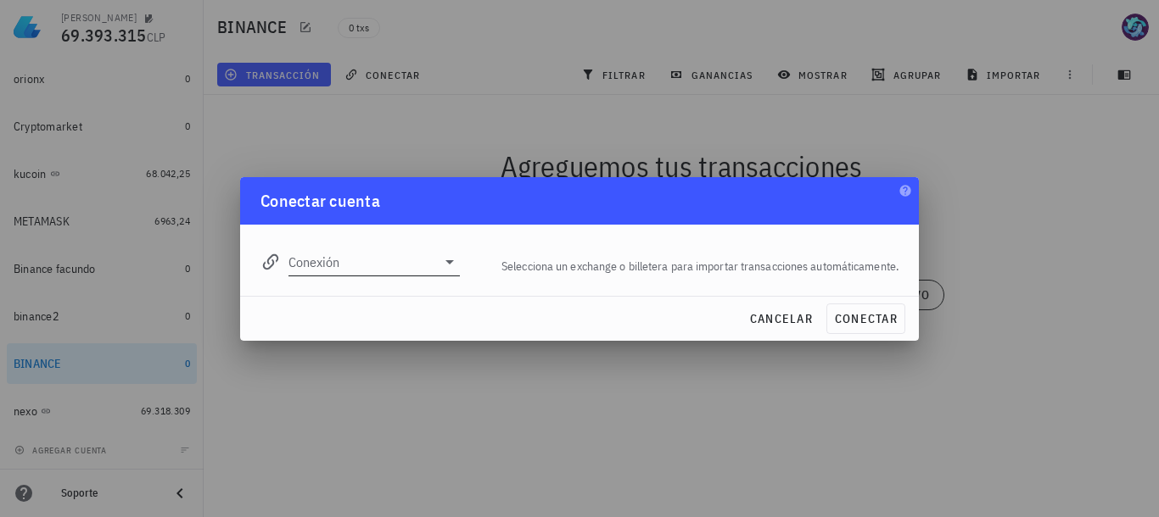
click at [450, 271] on icon at bounding box center [449, 262] width 20 height 20
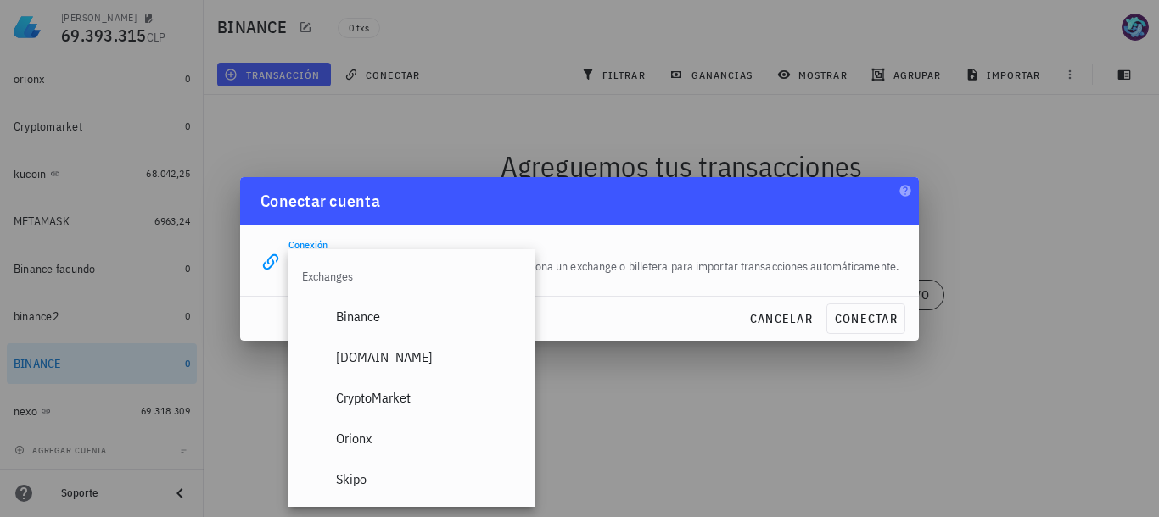
click at [450, 271] on div "Exchanges" at bounding box center [411, 276] width 246 height 41
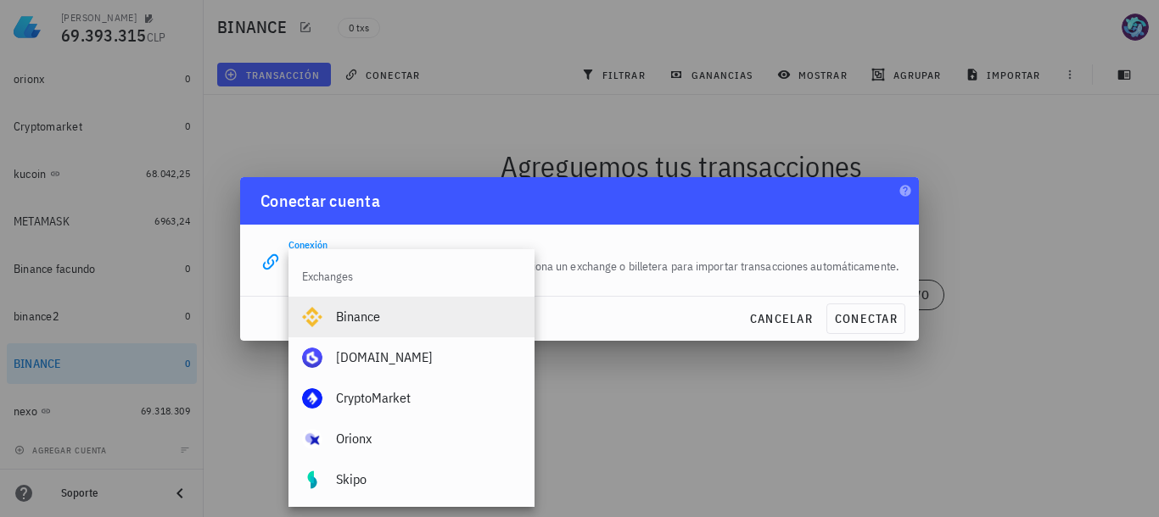
click at [354, 318] on div "Binance" at bounding box center [428, 317] width 185 height 16
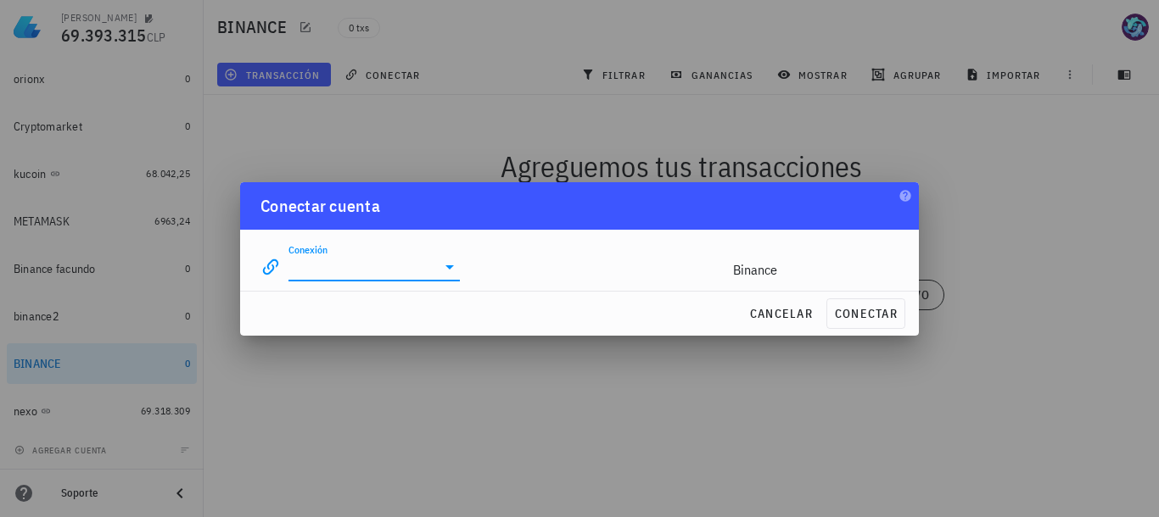
type input "Binance"
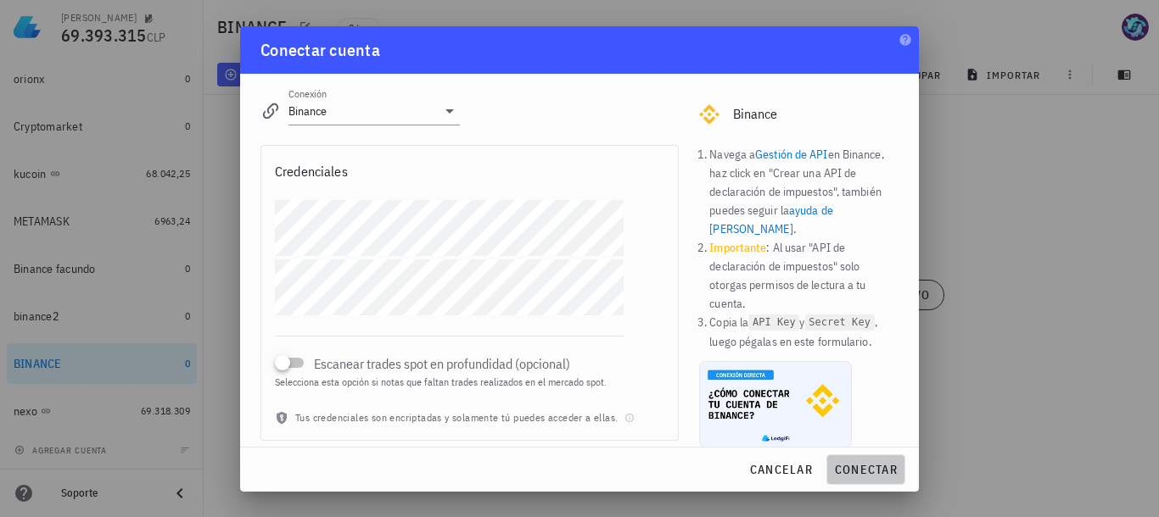
click at [858, 468] on span "conectar" at bounding box center [866, 469] width 64 height 15
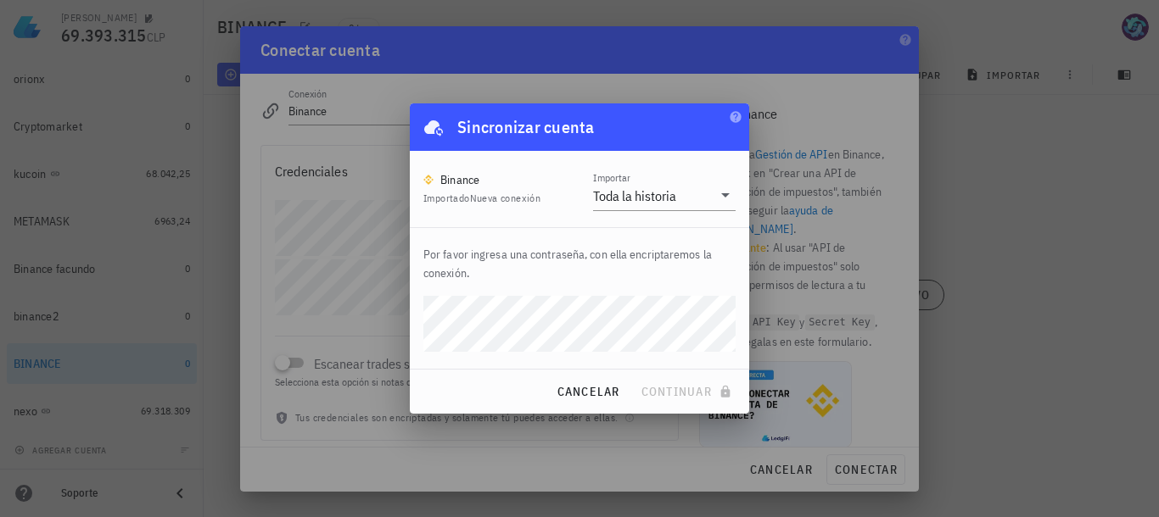
click at [328, 283] on div at bounding box center [579, 258] width 1159 height 517
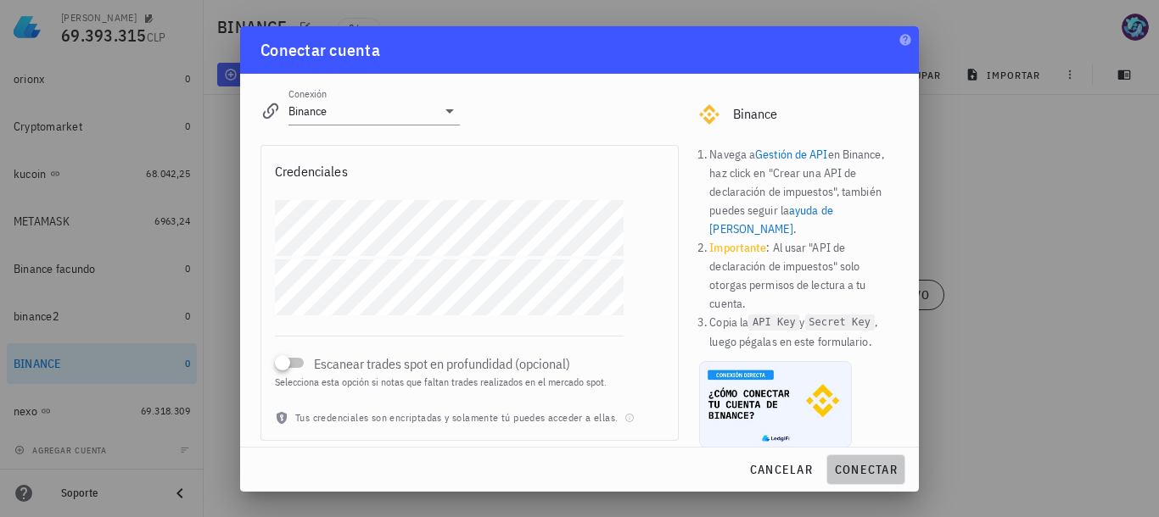
click at [867, 468] on span "conectar" at bounding box center [866, 469] width 64 height 15
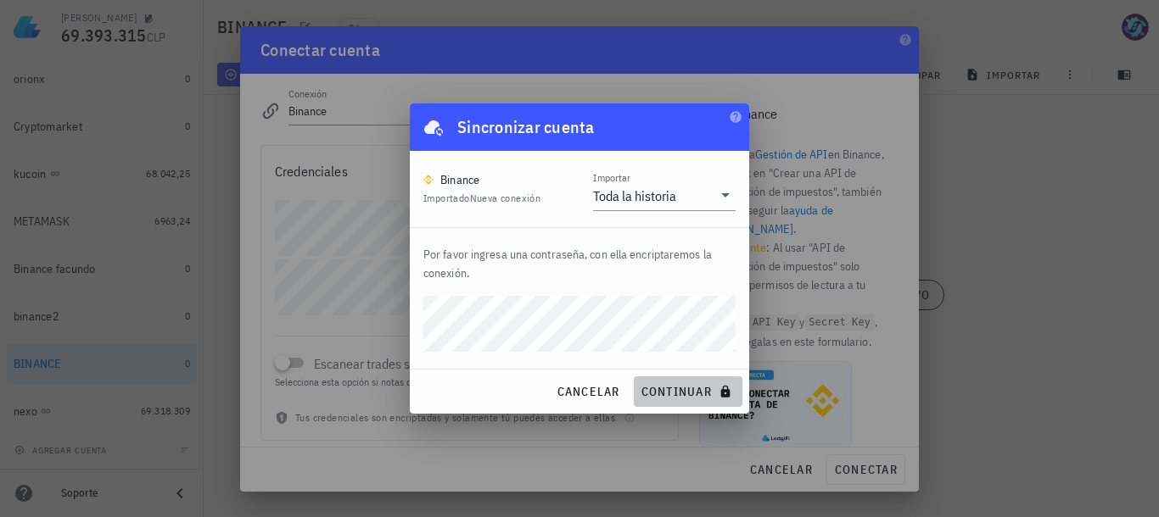
click at [683, 384] on span "continuar" at bounding box center [687, 391] width 95 height 15
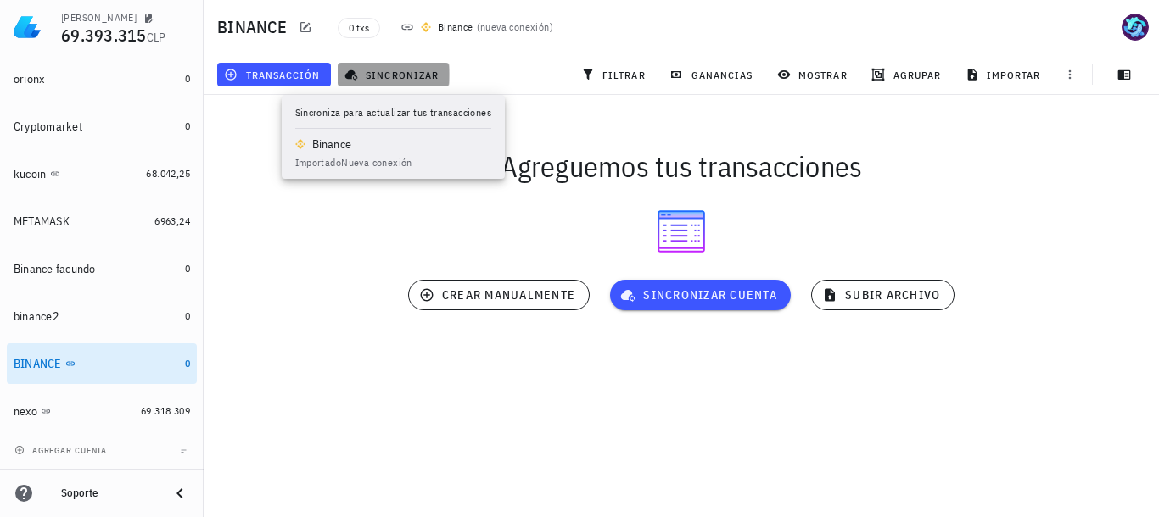
click at [395, 75] on span "sincronizar" at bounding box center [393, 75] width 91 height 14
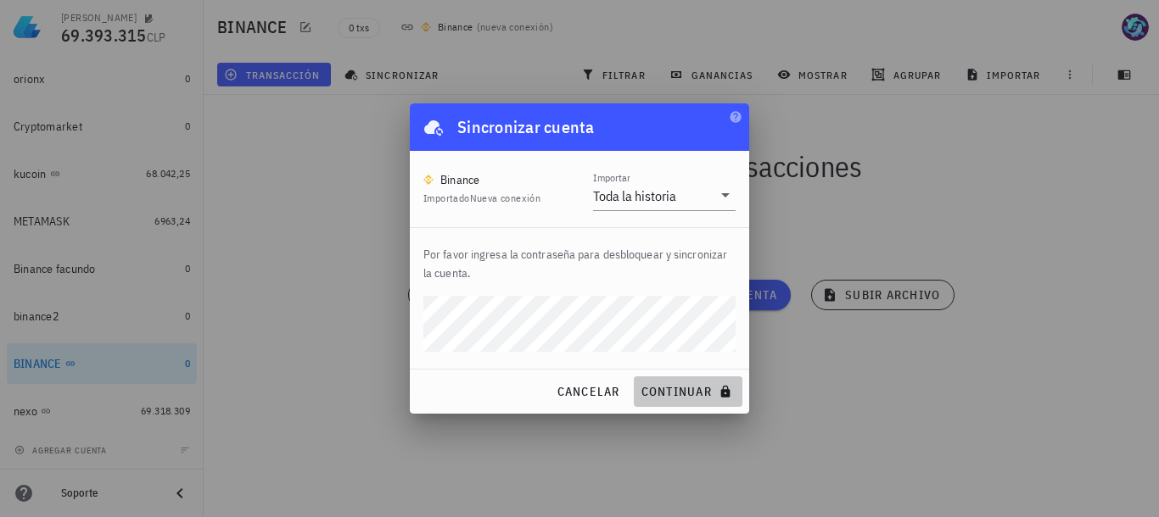
click at [668, 388] on span "continuar" at bounding box center [687, 391] width 95 height 15
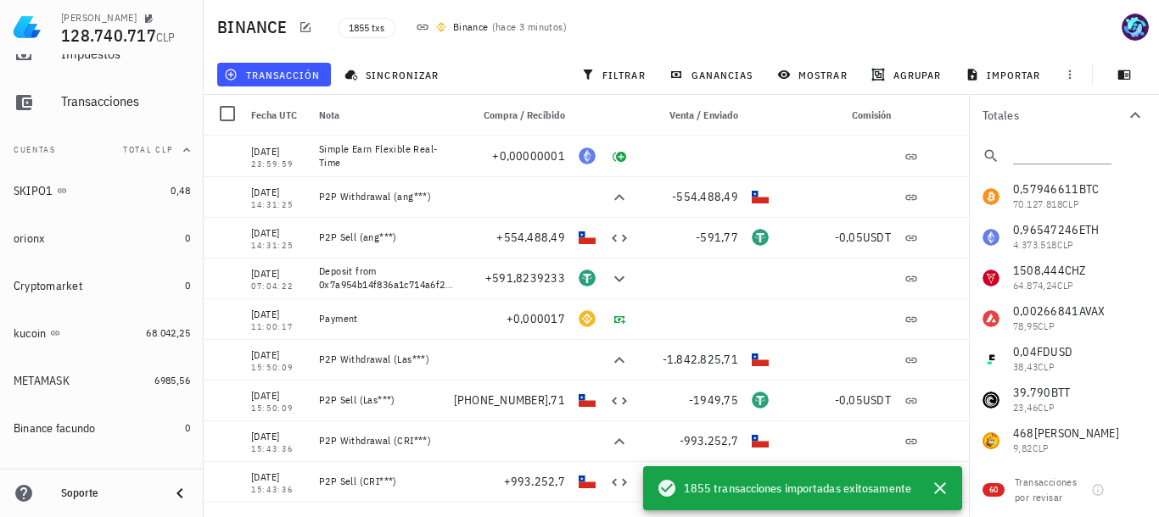
scroll to position [112, 0]
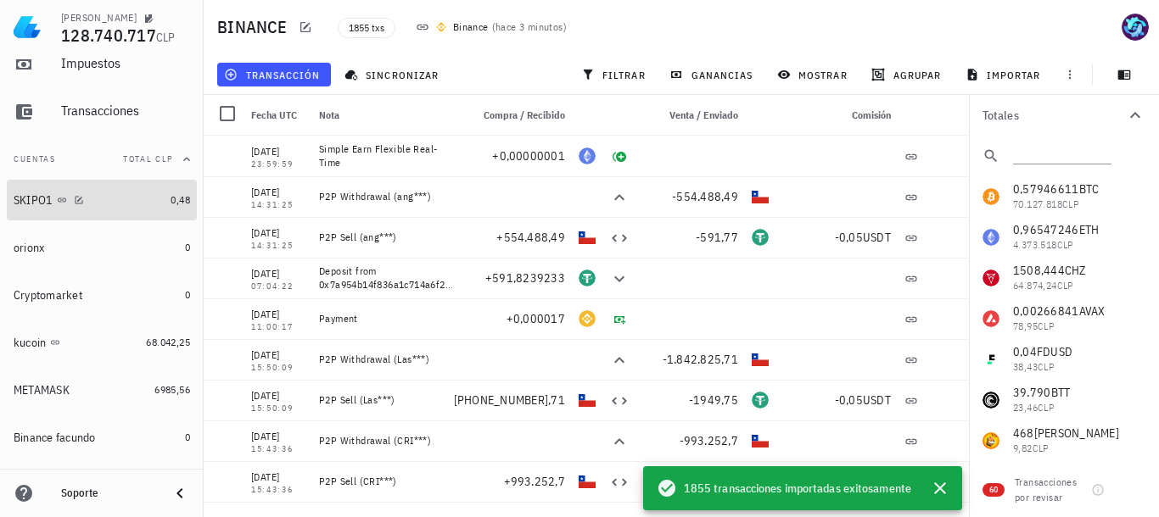
click at [53, 194] on div "SKIPO1" at bounding box center [34, 200] width 40 height 14
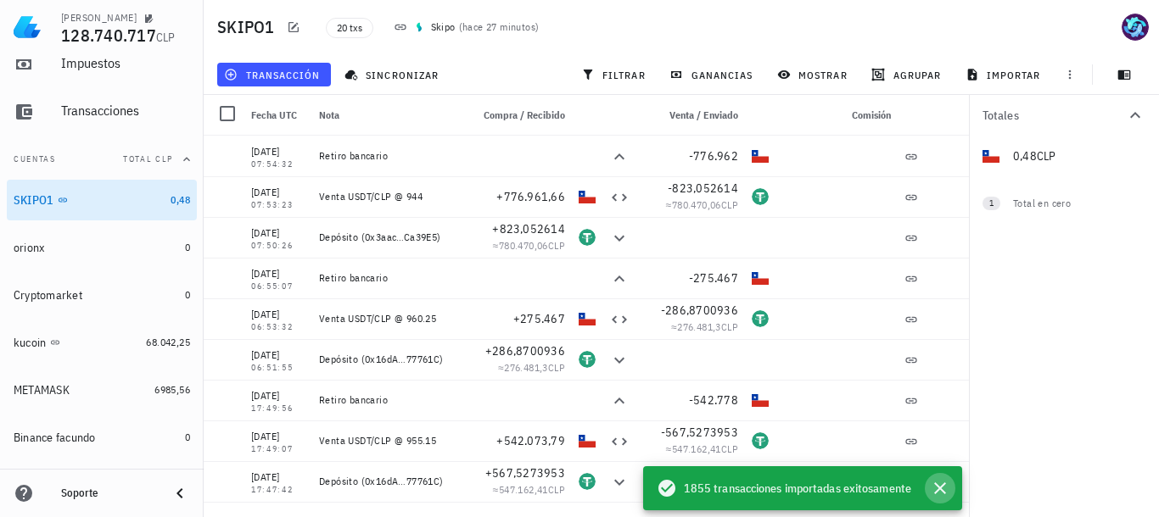
click at [945, 488] on icon "button" at bounding box center [940, 488] width 20 height 20
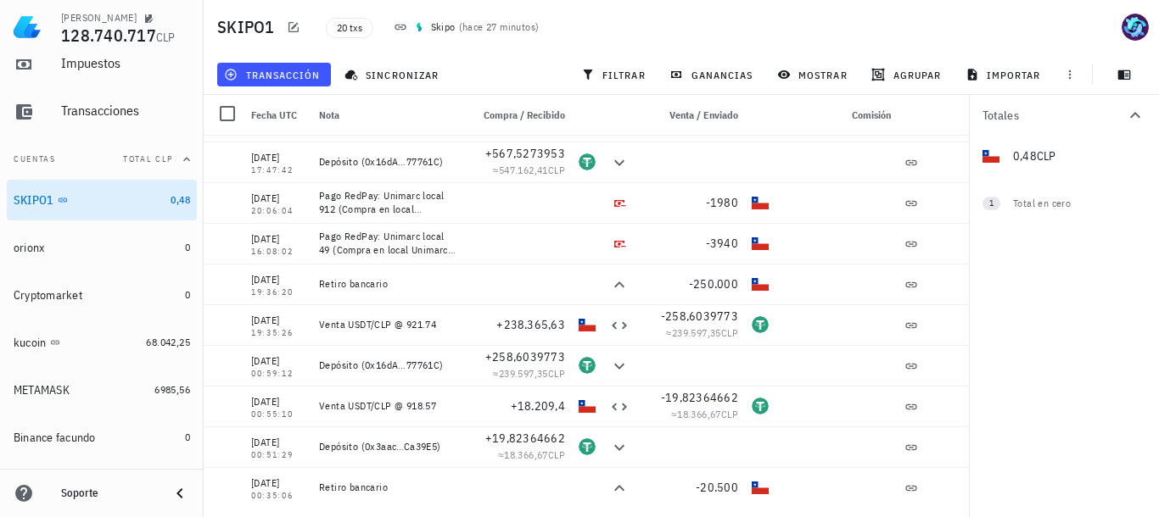
scroll to position [20, 0]
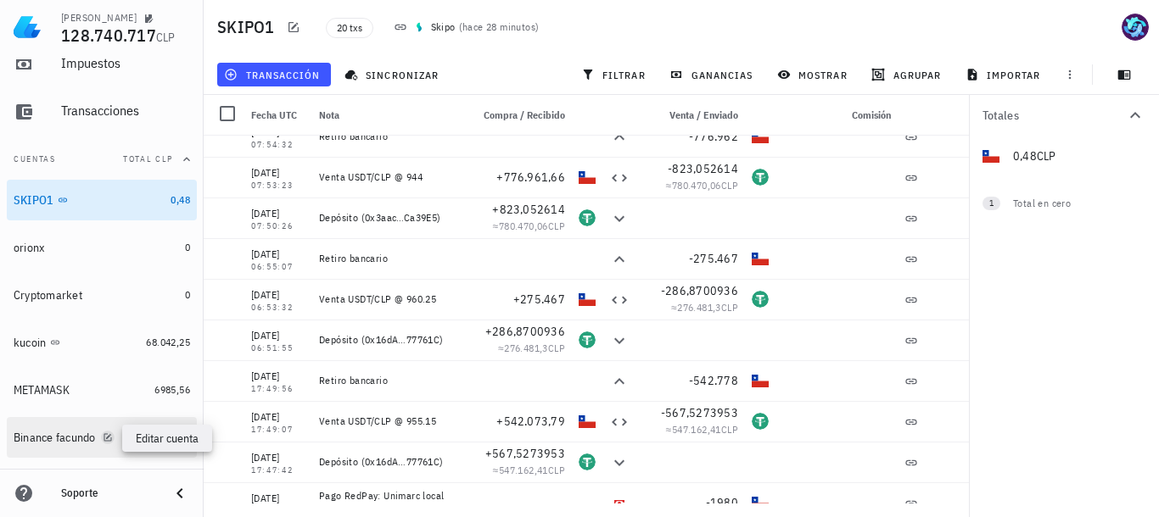
click at [110, 435] on icon "button" at bounding box center [108, 438] width 10 height 10
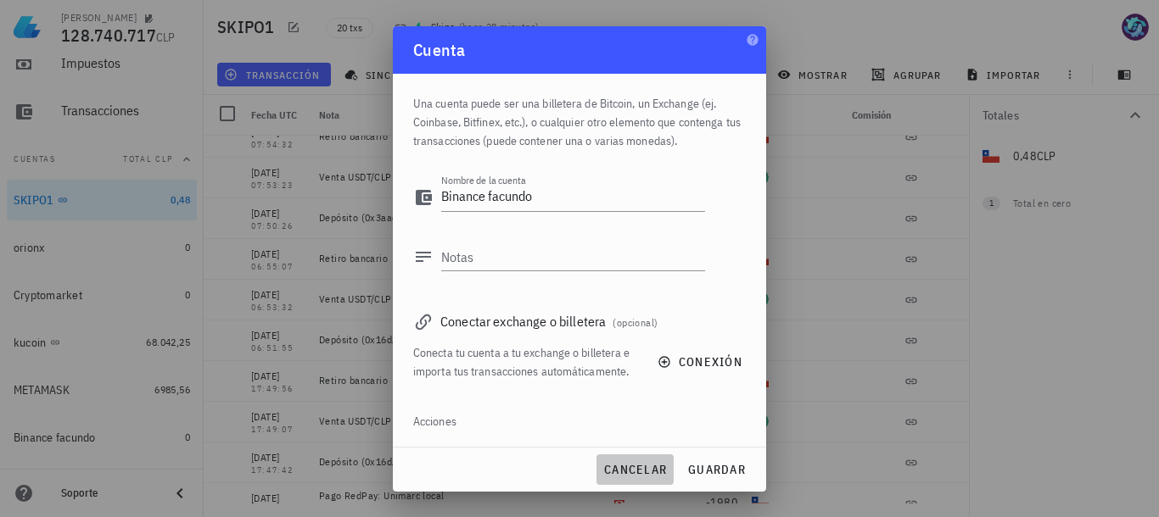
click at [635, 463] on span "cancelar" at bounding box center [635, 469] width 64 height 15
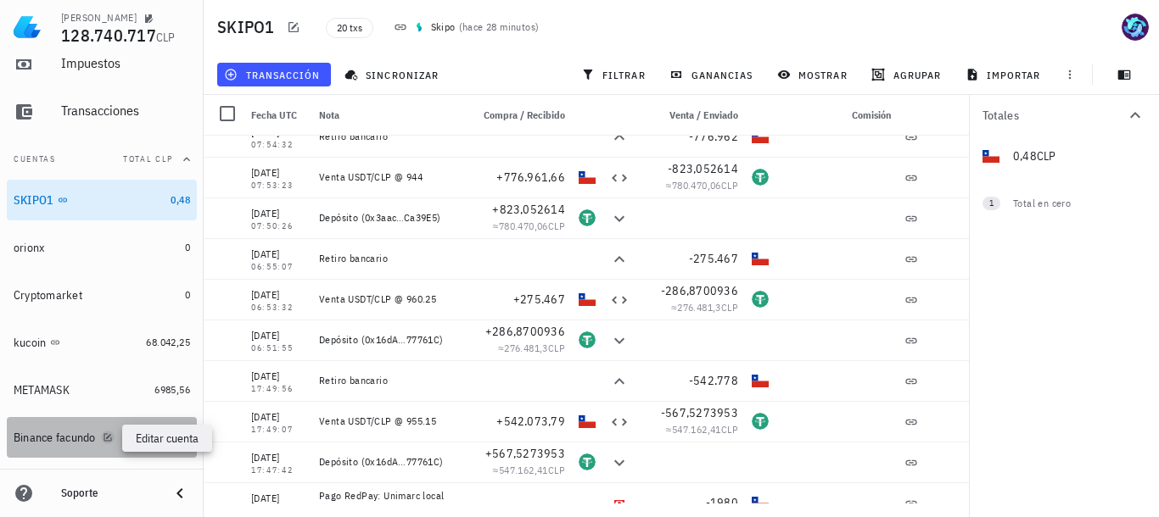
click at [108, 436] on icon "button" at bounding box center [108, 438] width 10 height 10
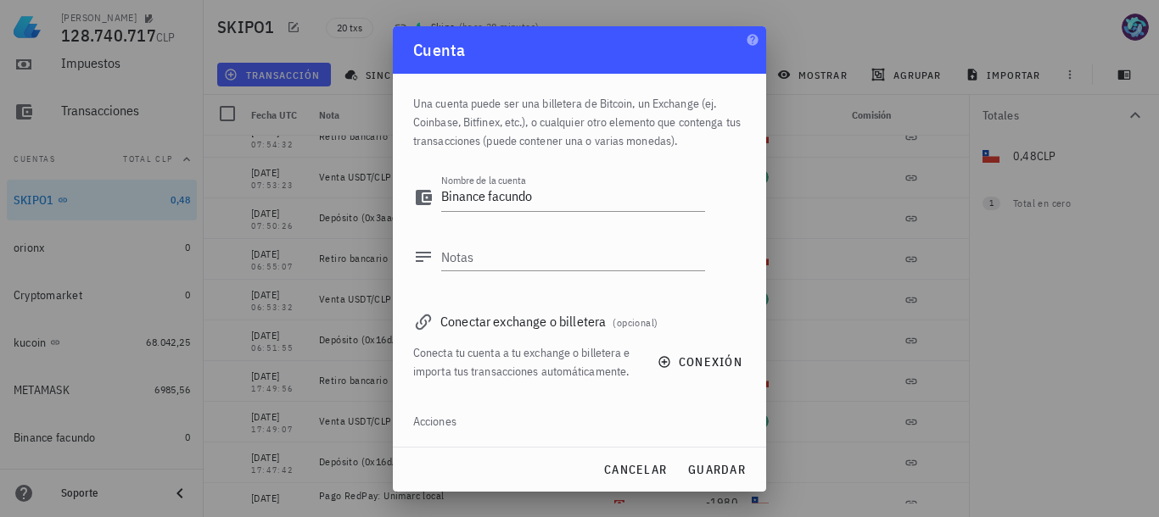
click at [449, 442] on button "eliminar" at bounding box center [457, 454] width 88 height 24
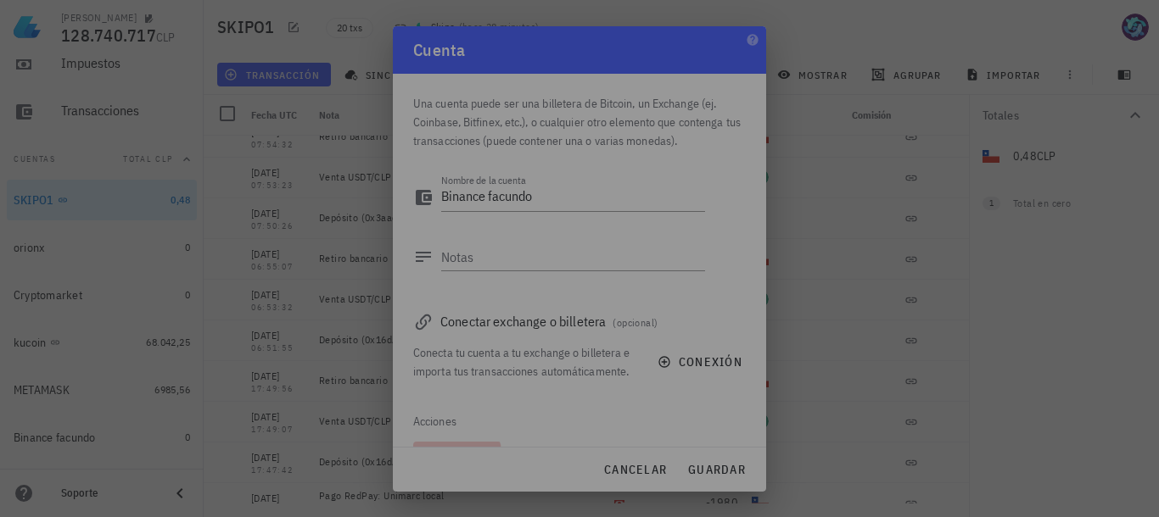
scroll to position [36, 0]
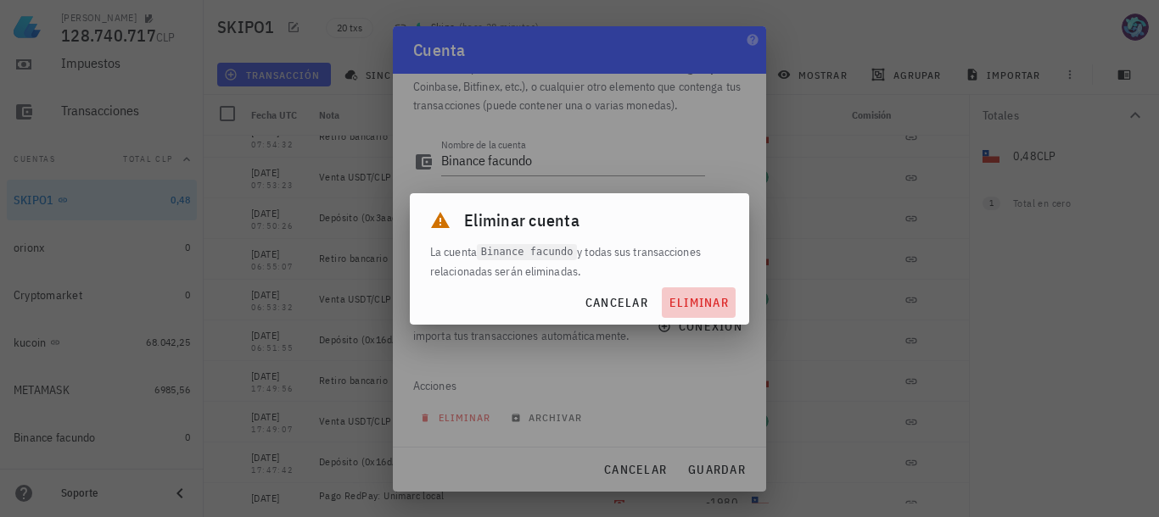
click at [701, 303] on span "eliminar" at bounding box center [698, 302] width 60 height 15
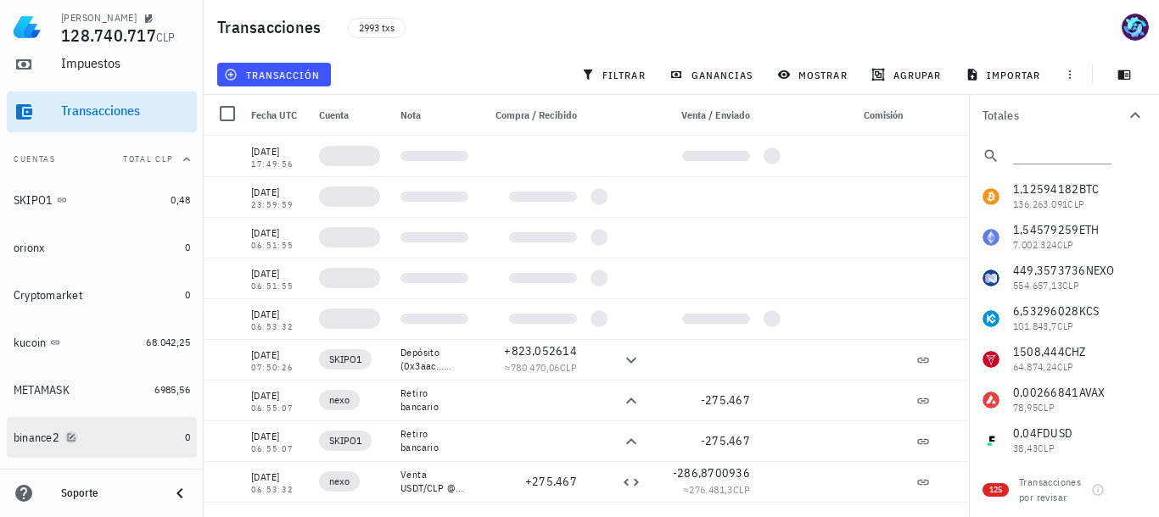
click at [71, 438] on icon "button" at bounding box center [72, 437] width 8 height 8
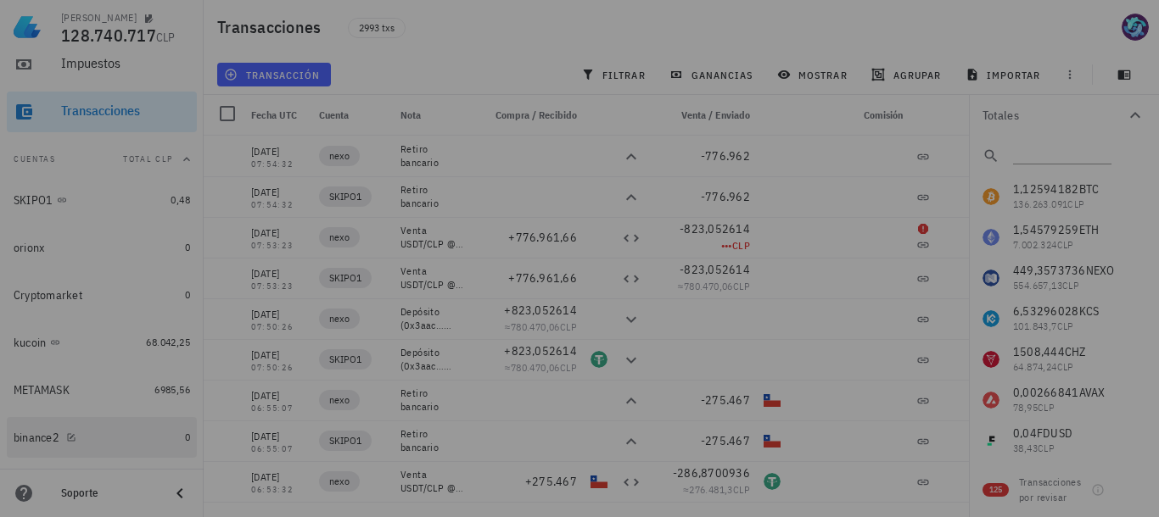
type textarea "binance2"
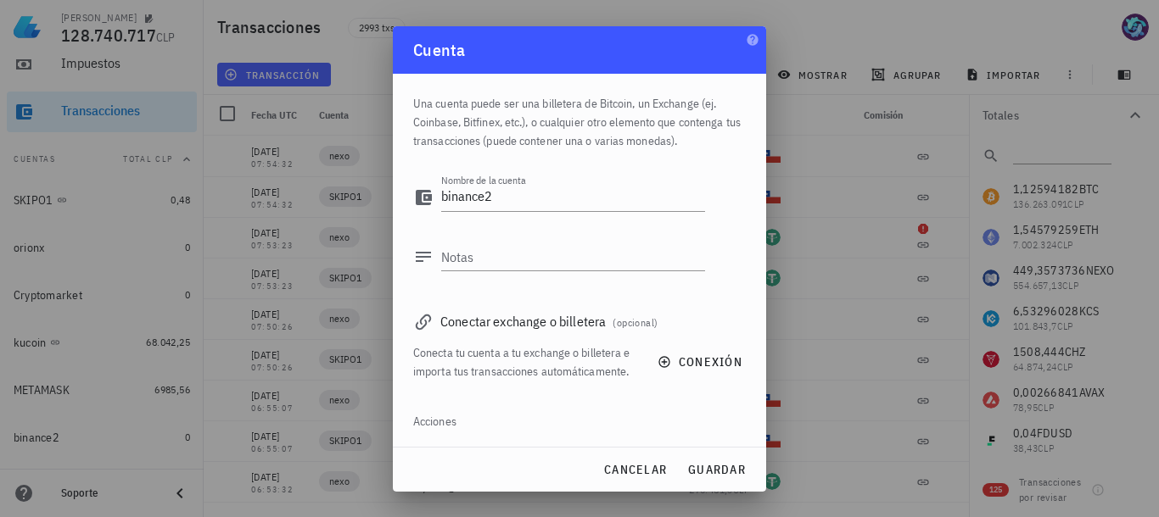
click at [444, 421] on div "Acciones" at bounding box center [579, 421] width 332 height 41
click at [438, 433] on div "Acciones" at bounding box center [579, 421] width 332 height 41
click at [436, 419] on div "Acciones" at bounding box center [579, 421] width 332 height 41
click at [436, 434] on div "Acciones" at bounding box center [579, 421] width 332 height 41
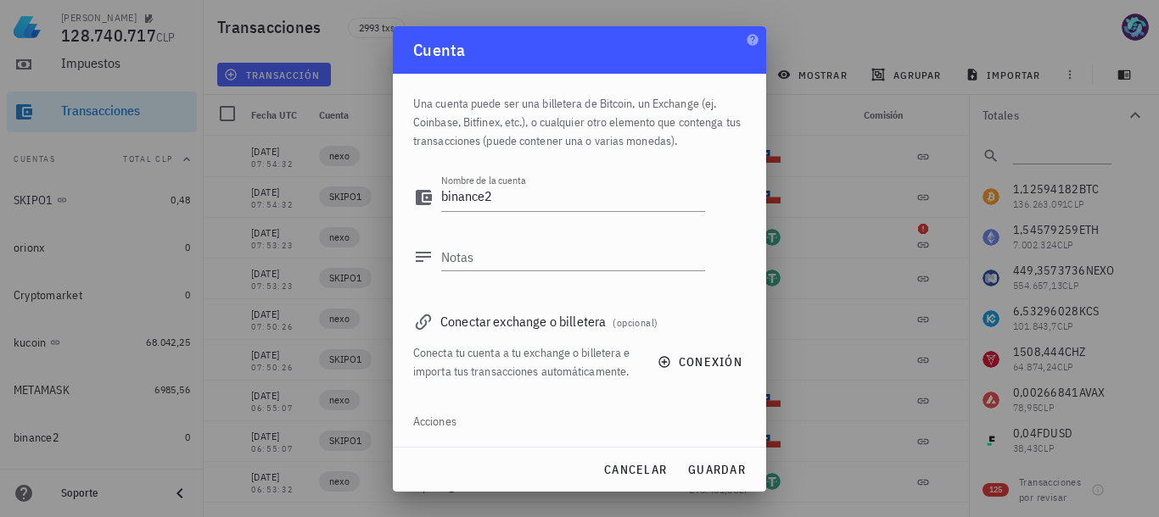
click at [436, 434] on div "Acciones" at bounding box center [579, 421] width 332 height 41
click at [624, 471] on span "cancelar" at bounding box center [635, 469] width 64 height 15
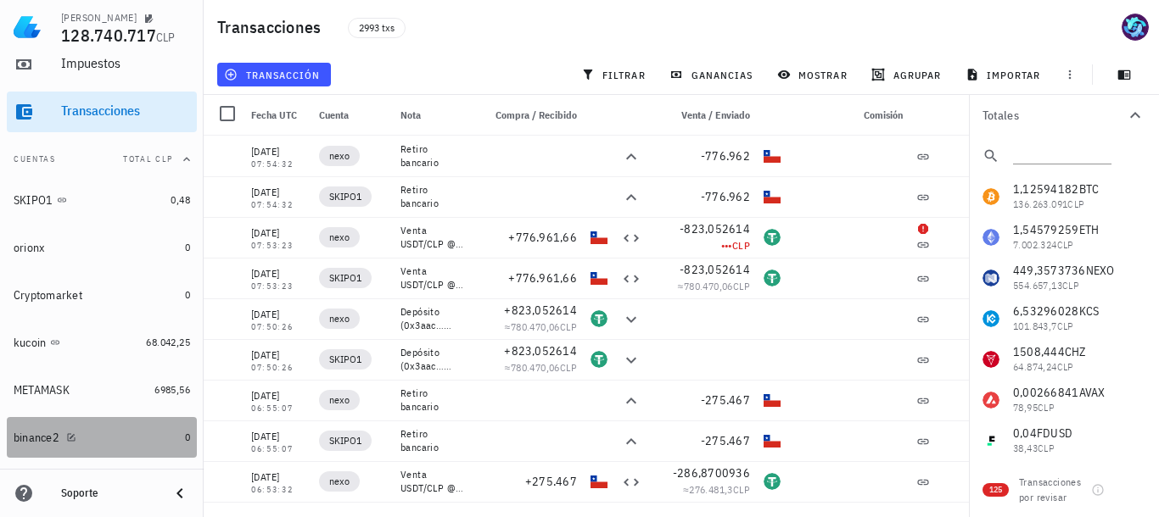
click at [44, 437] on div "binance2" at bounding box center [37, 438] width 46 height 14
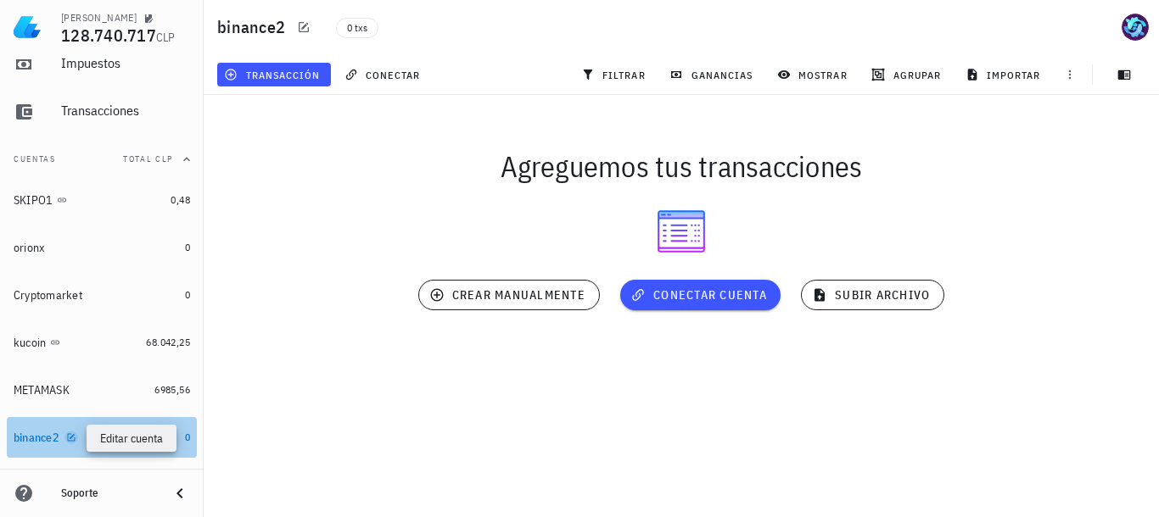
click at [72, 437] on icon "button" at bounding box center [71, 438] width 10 height 10
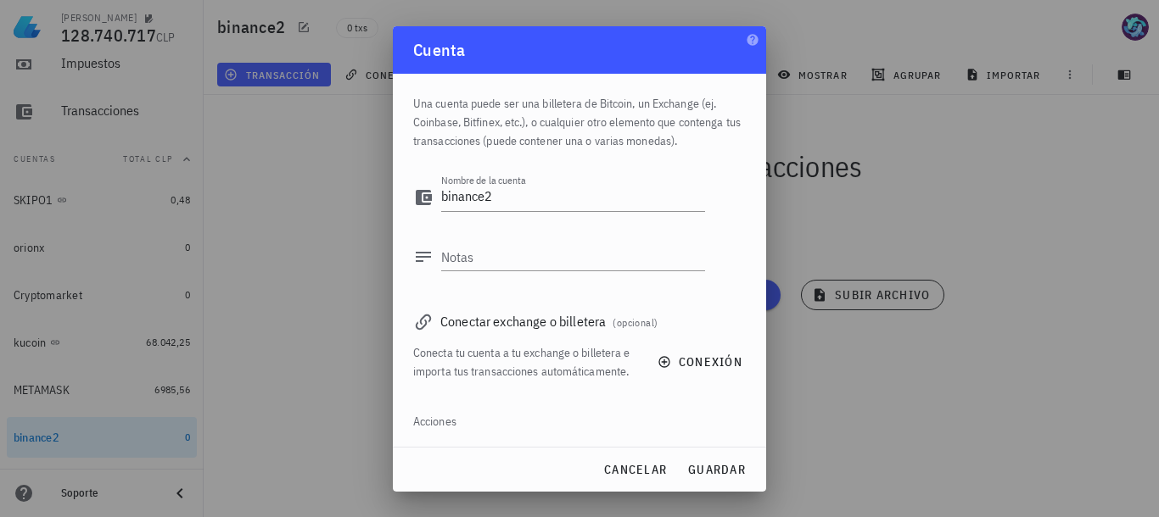
click at [444, 443] on button "eliminar" at bounding box center [457, 454] width 88 height 24
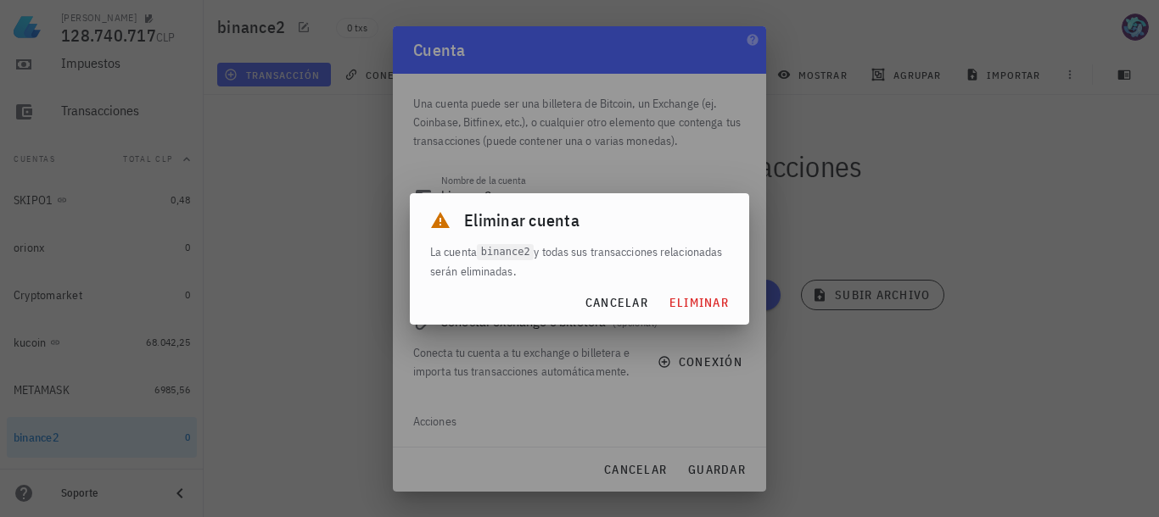
scroll to position [36, 0]
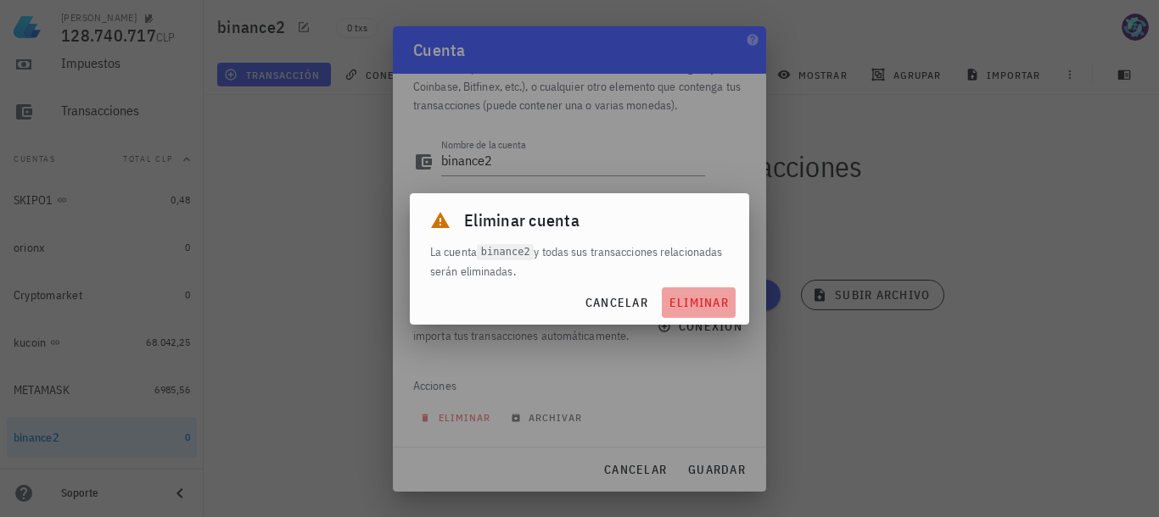
click at [691, 305] on span "eliminar" at bounding box center [698, 302] width 60 height 15
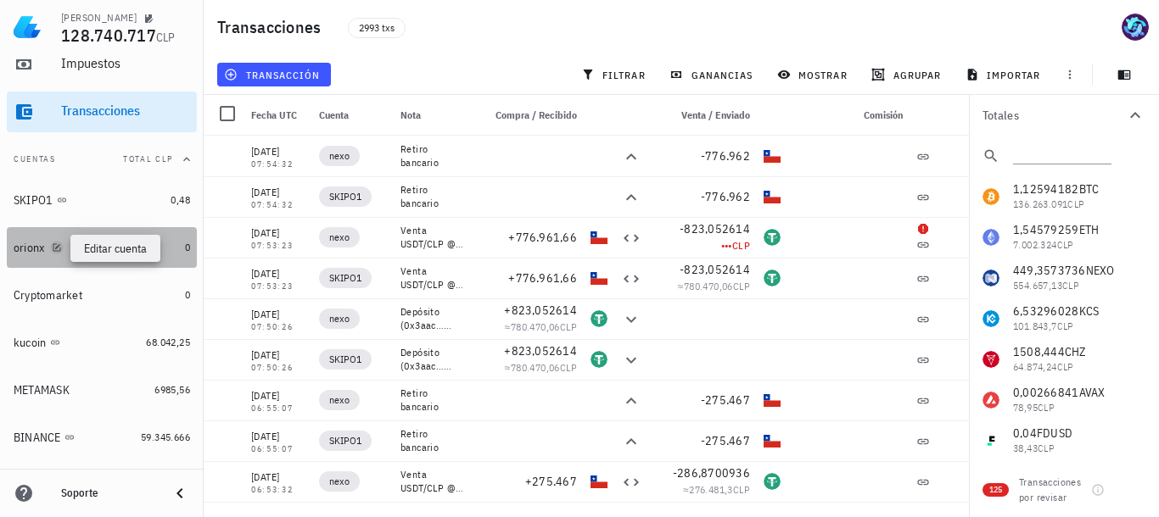
click at [55, 245] on icon "button" at bounding box center [57, 247] width 8 height 8
type textarea "orionx"
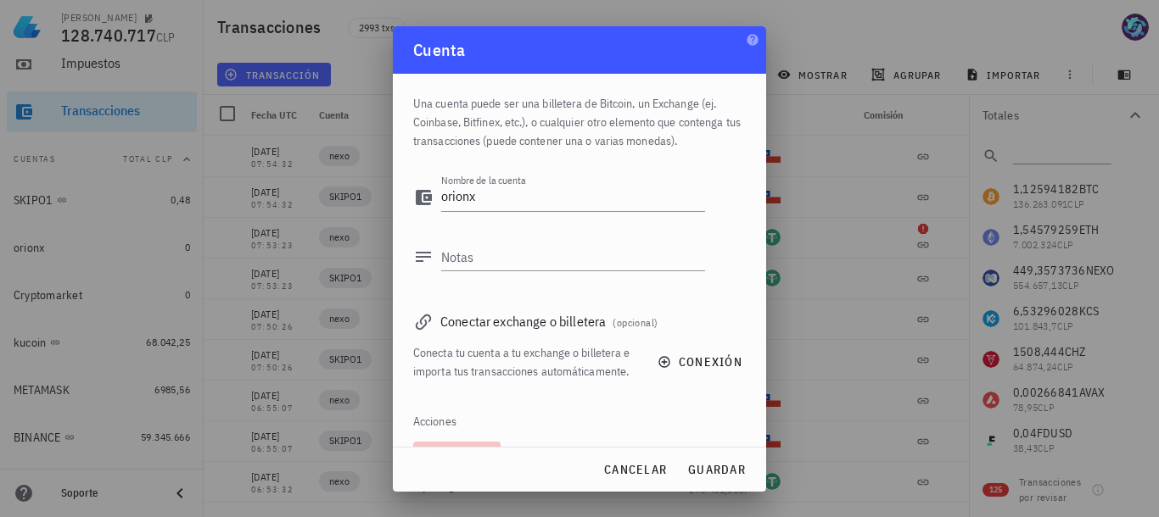
click at [443, 444] on button "eliminar" at bounding box center [457, 454] width 88 height 24
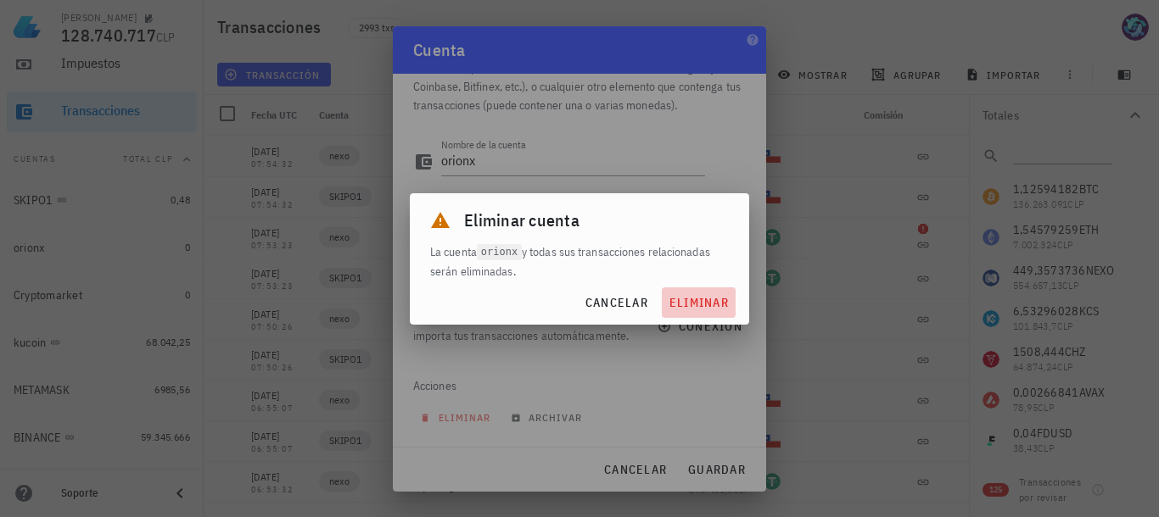
click at [694, 305] on span "eliminar" at bounding box center [698, 302] width 60 height 15
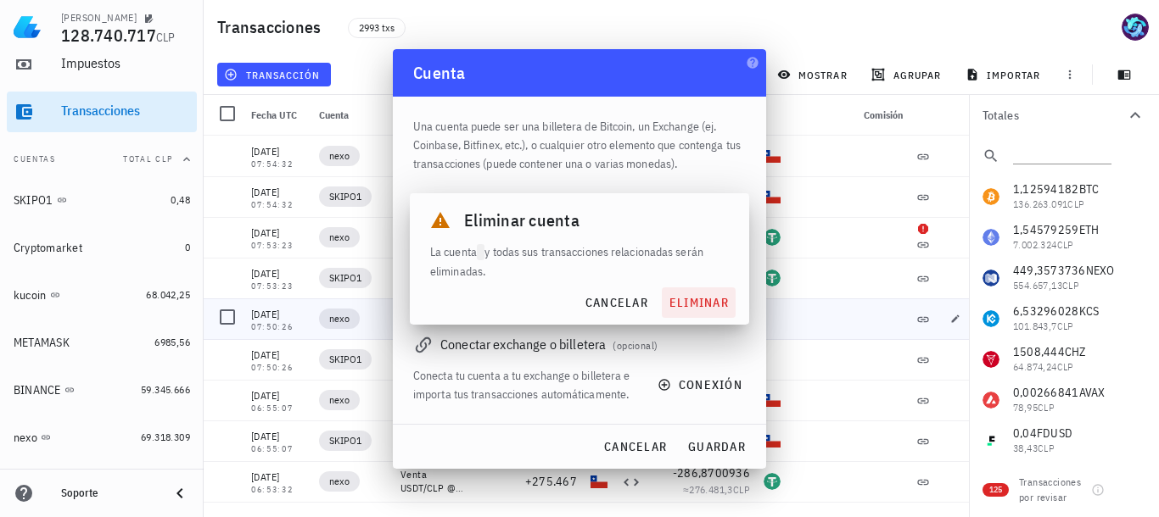
scroll to position [0, 0]
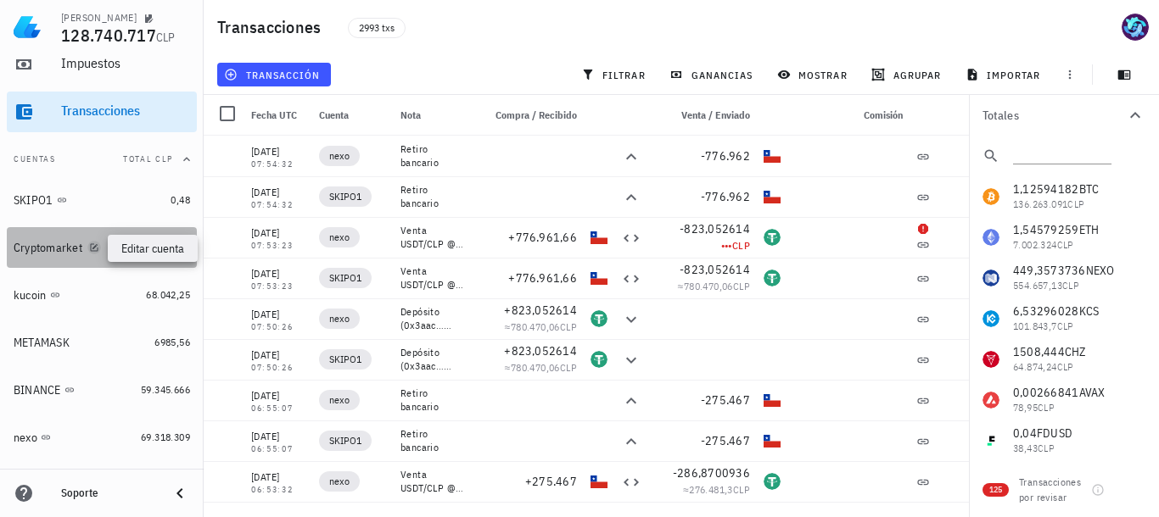
click at [92, 246] on icon "button" at bounding box center [94, 248] width 10 height 10
type textarea "Cryptomarket"
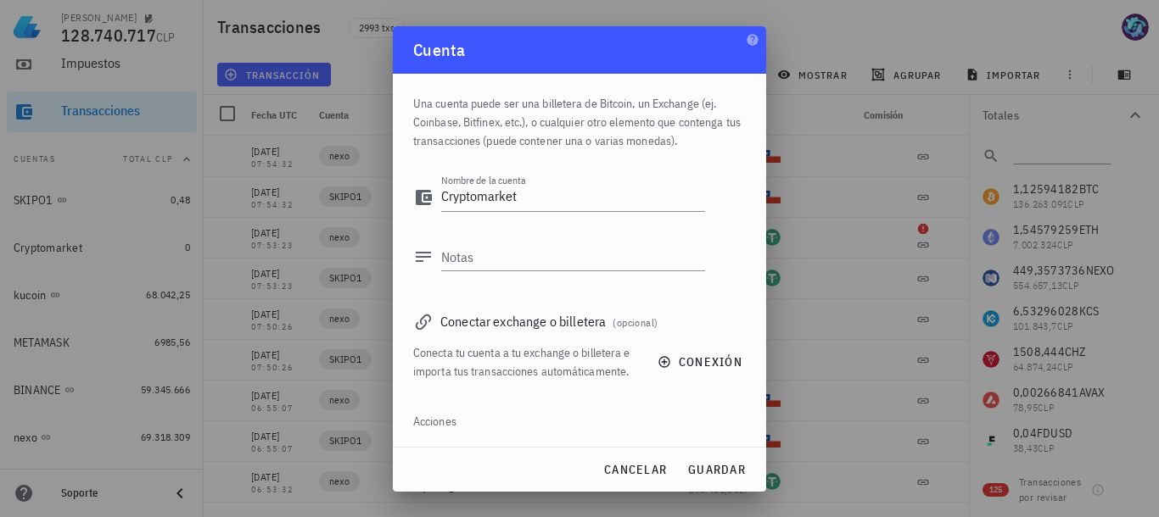
click at [455, 443] on button "eliminar" at bounding box center [457, 454] width 88 height 24
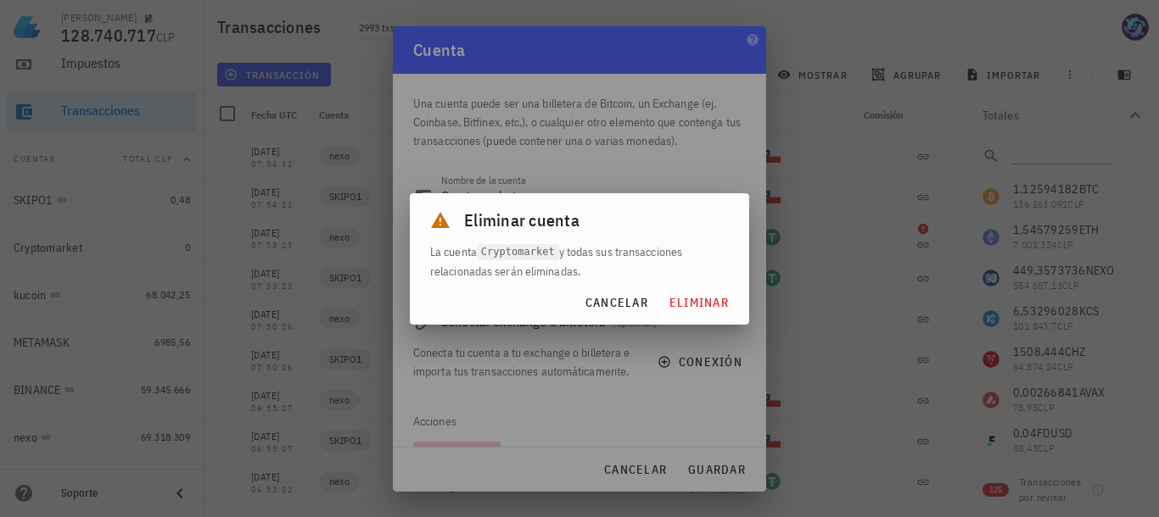
scroll to position [36, 0]
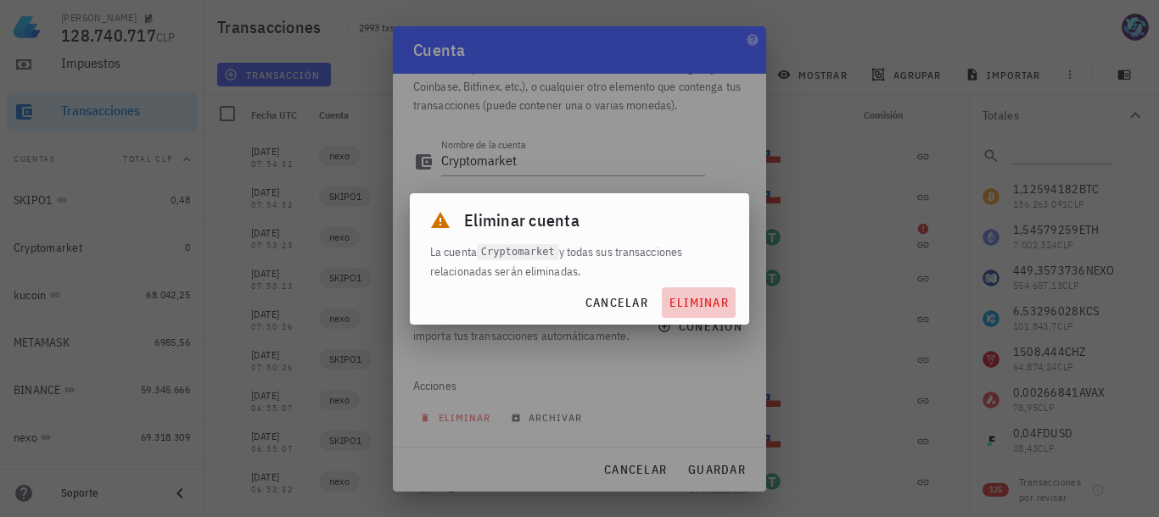
click at [701, 299] on span "eliminar" at bounding box center [698, 302] width 60 height 15
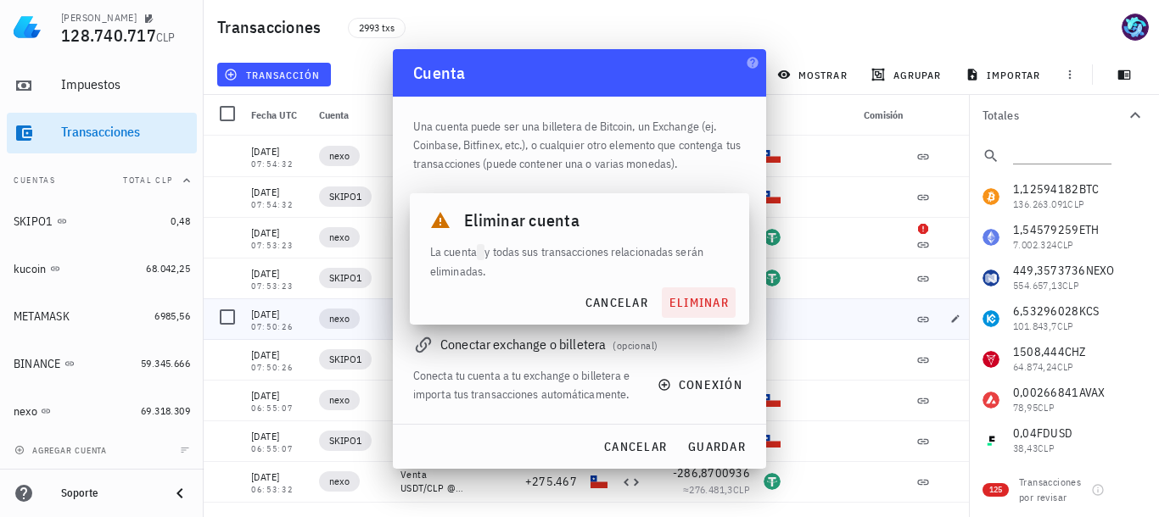
scroll to position [0, 0]
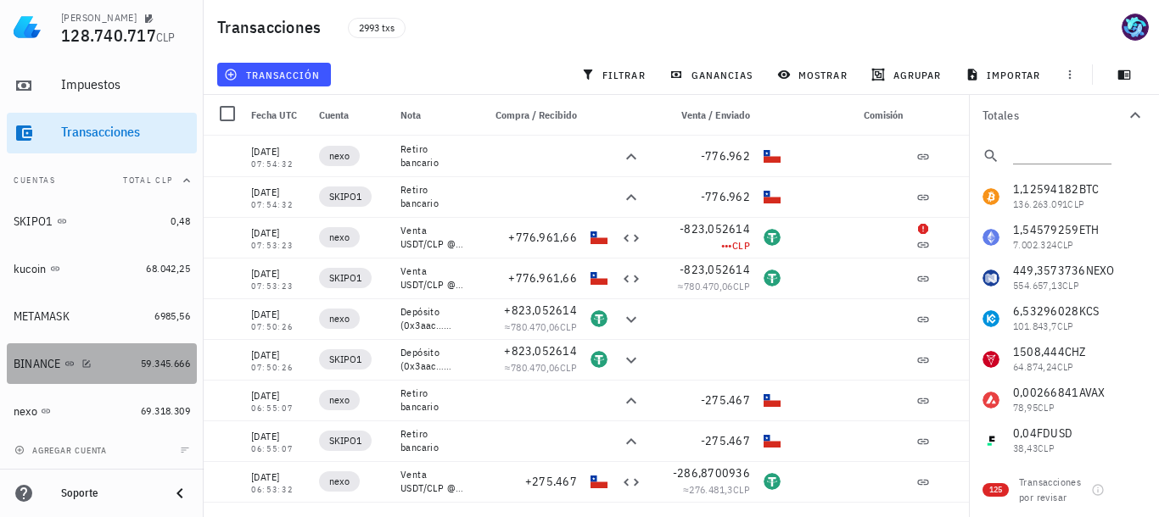
click at [38, 360] on div "BINANCE" at bounding box center [37, 364] width 47 height 14
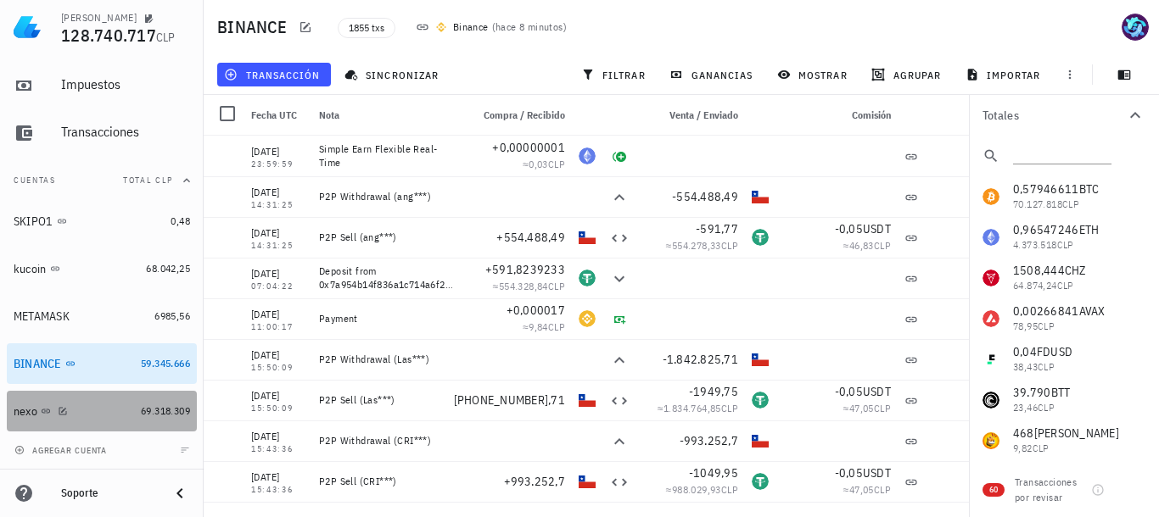
click at [33, 409] on div "nexo" at bounding box center [26, 412] width 24 height 14
